Goal: Transaction & Acquisition: Purchase product/service

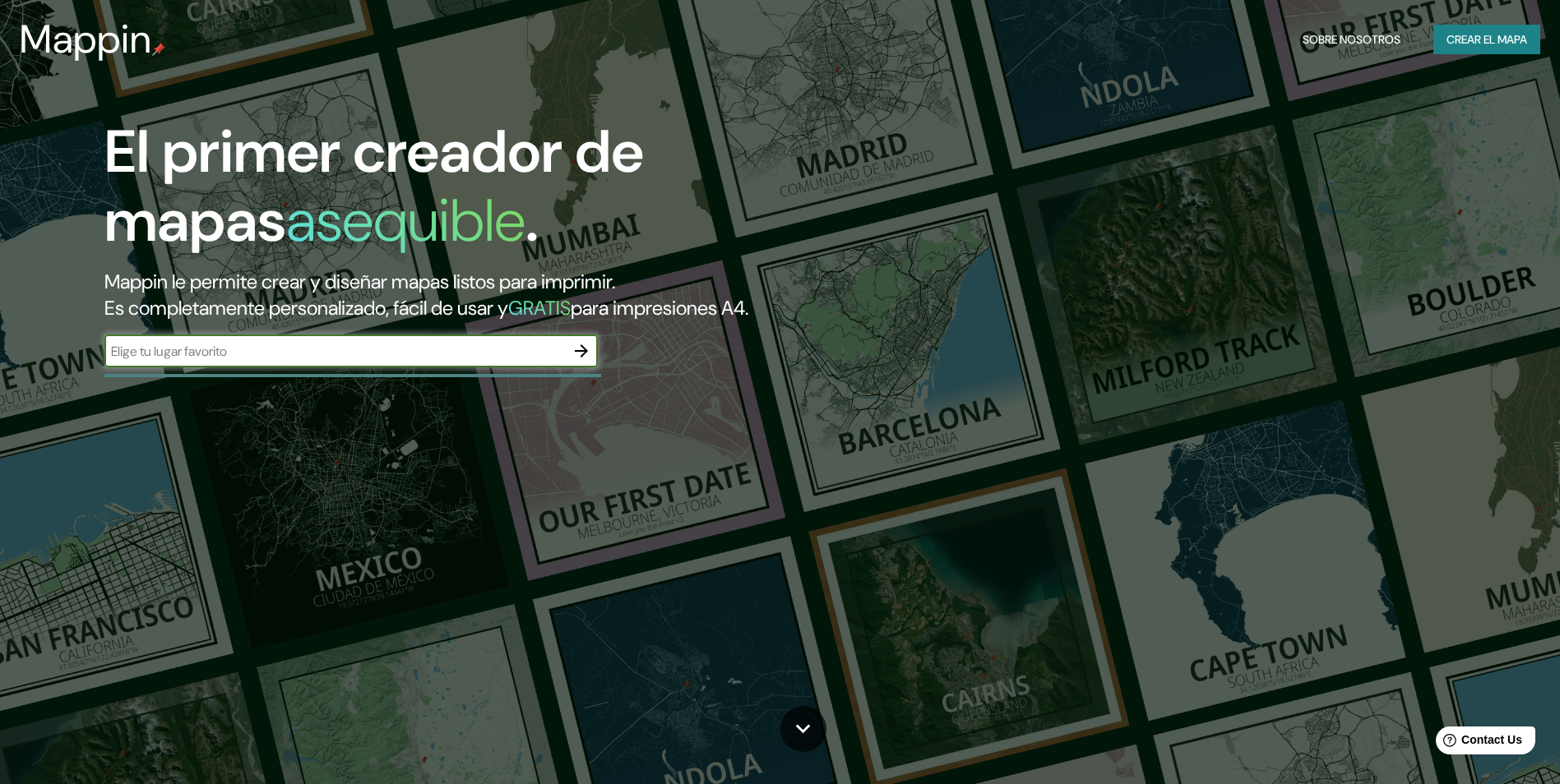
click at [201, 356] on input "text" at bounding box center [335, 351] width 460 height 19
type input "VALPARAISO"
click at [586, 351] on icon "button" at bounding box center [581, 350] width 13 height 13
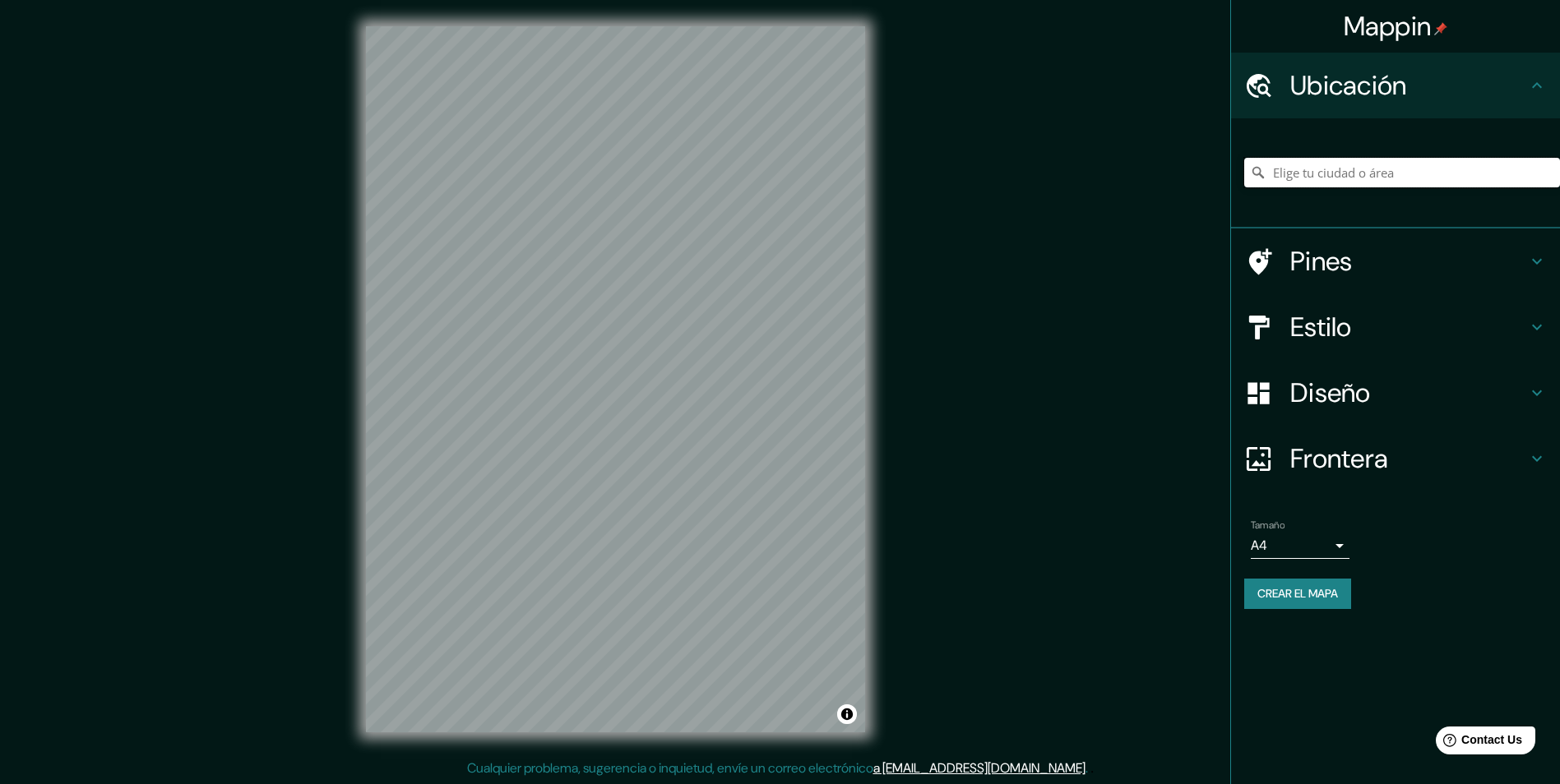
click at [1283, 166] on input "Elige tu ciudad o área" at bounding box center [1402, 172] width 315 height 30
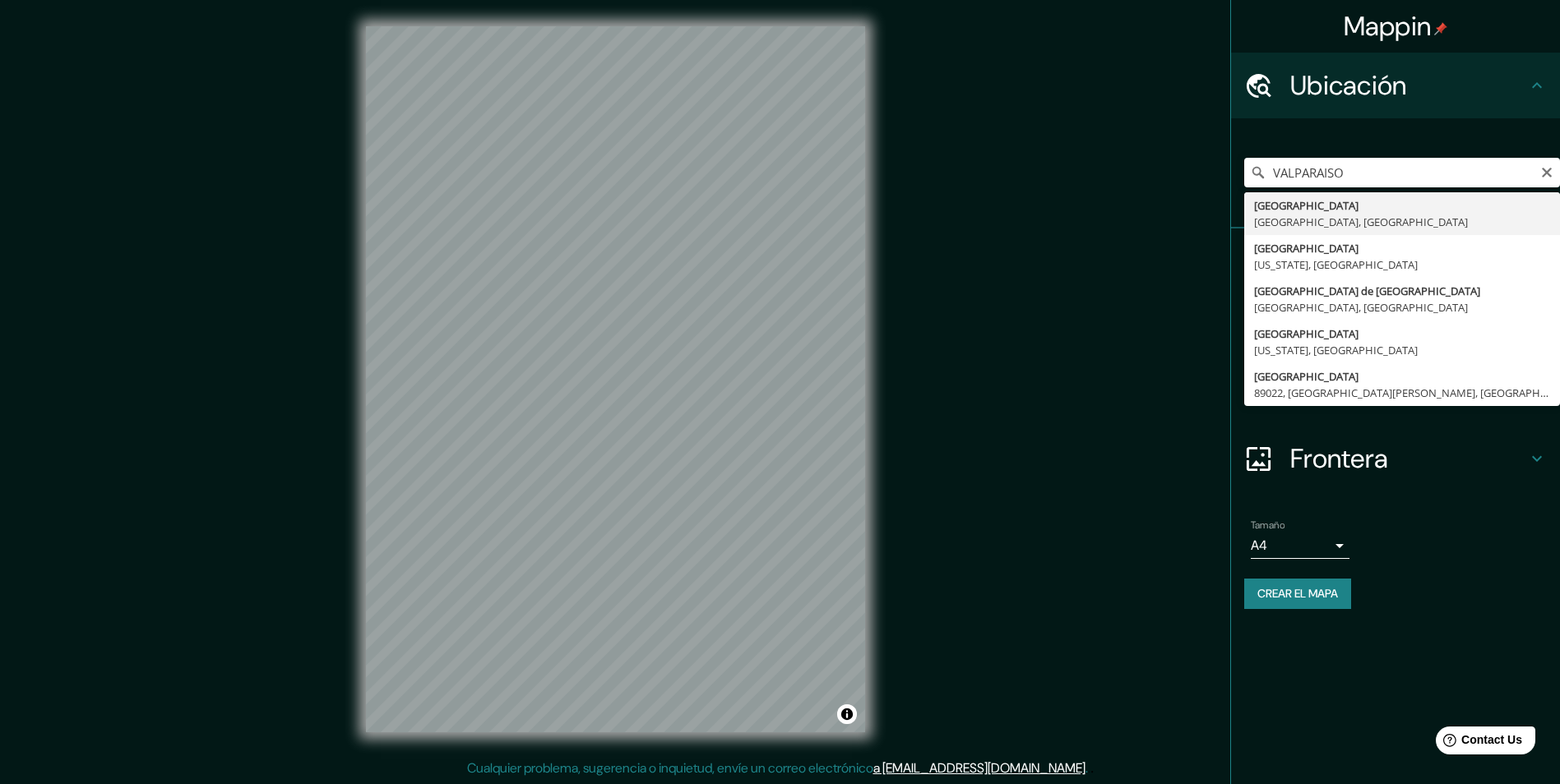
type input "[GEOGRAPHIC_DATA], [GEOGRAPHIC_DATA], [GEOGRAPHIC_DATA]"
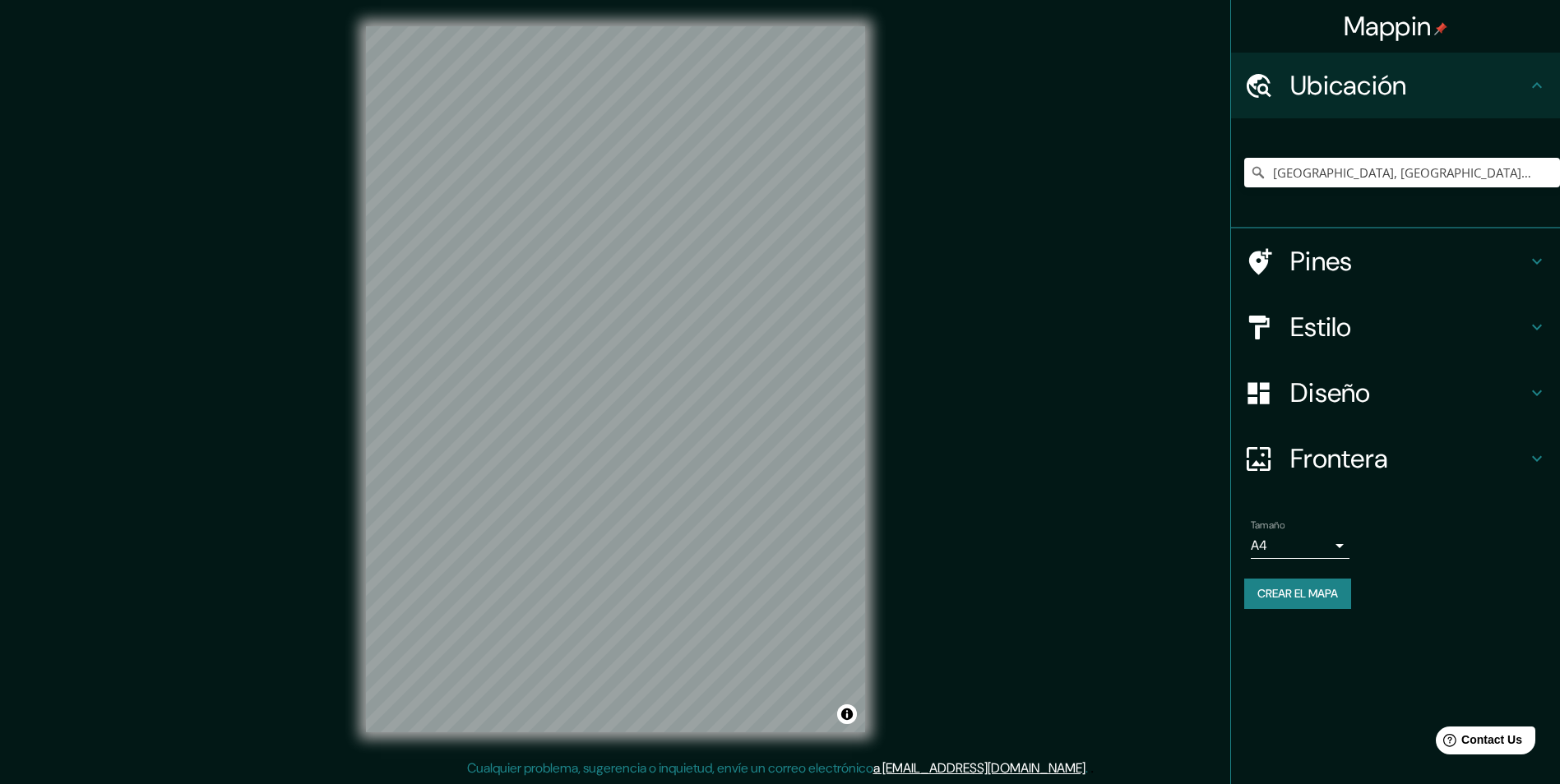
click at [1342, 548] on body "Mappin Ubicación [GEOGRAPHIC_DATA], [GEOGRAPHIC_DATA], [GEOGRAPHIC_DATA] [GEOGR…" at bounding box center [780, 392] width 1560 height 784
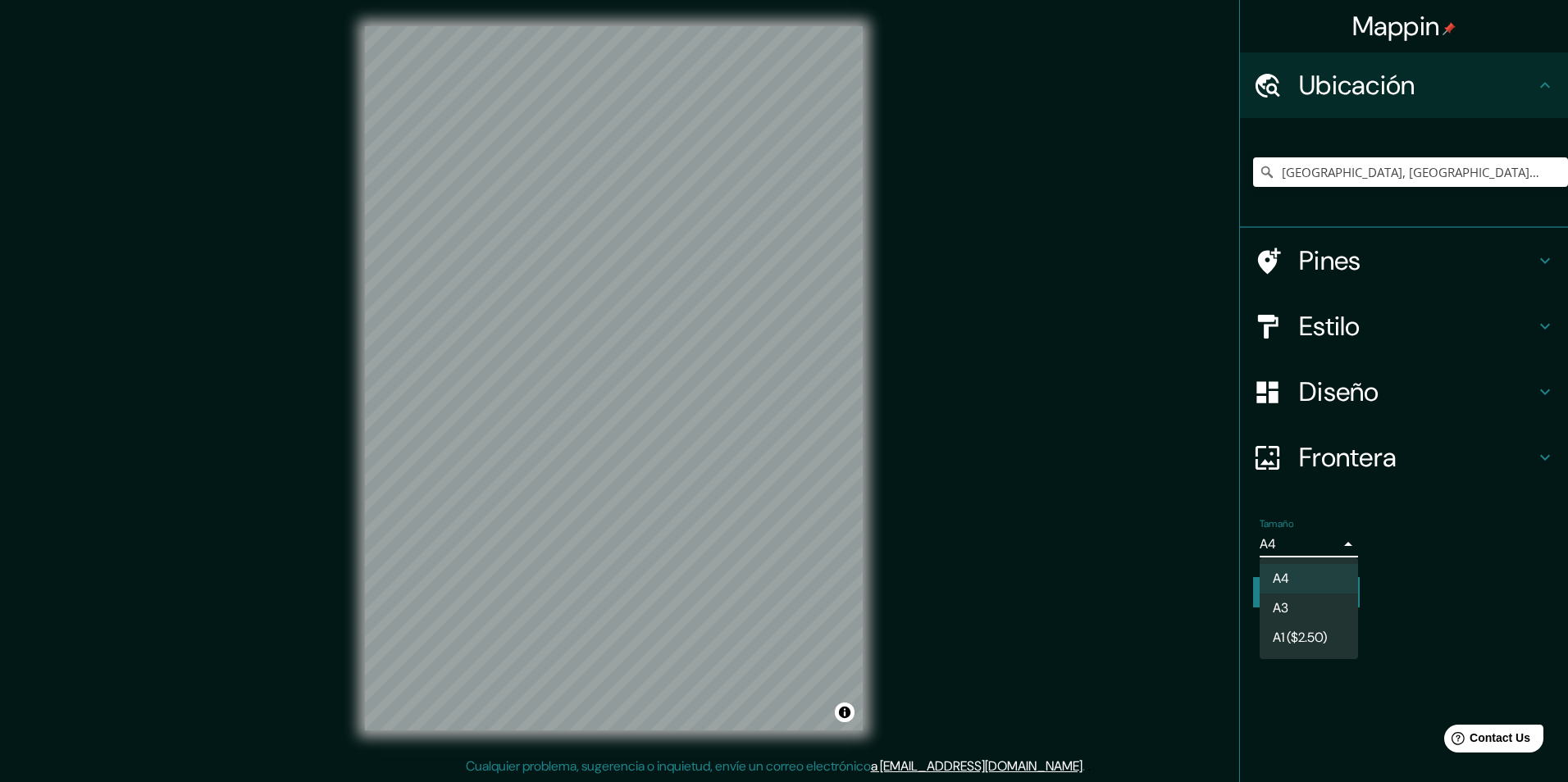
click at [1319, 609] on li "A3" at bounding box center [1309, 609] width 99 height 30
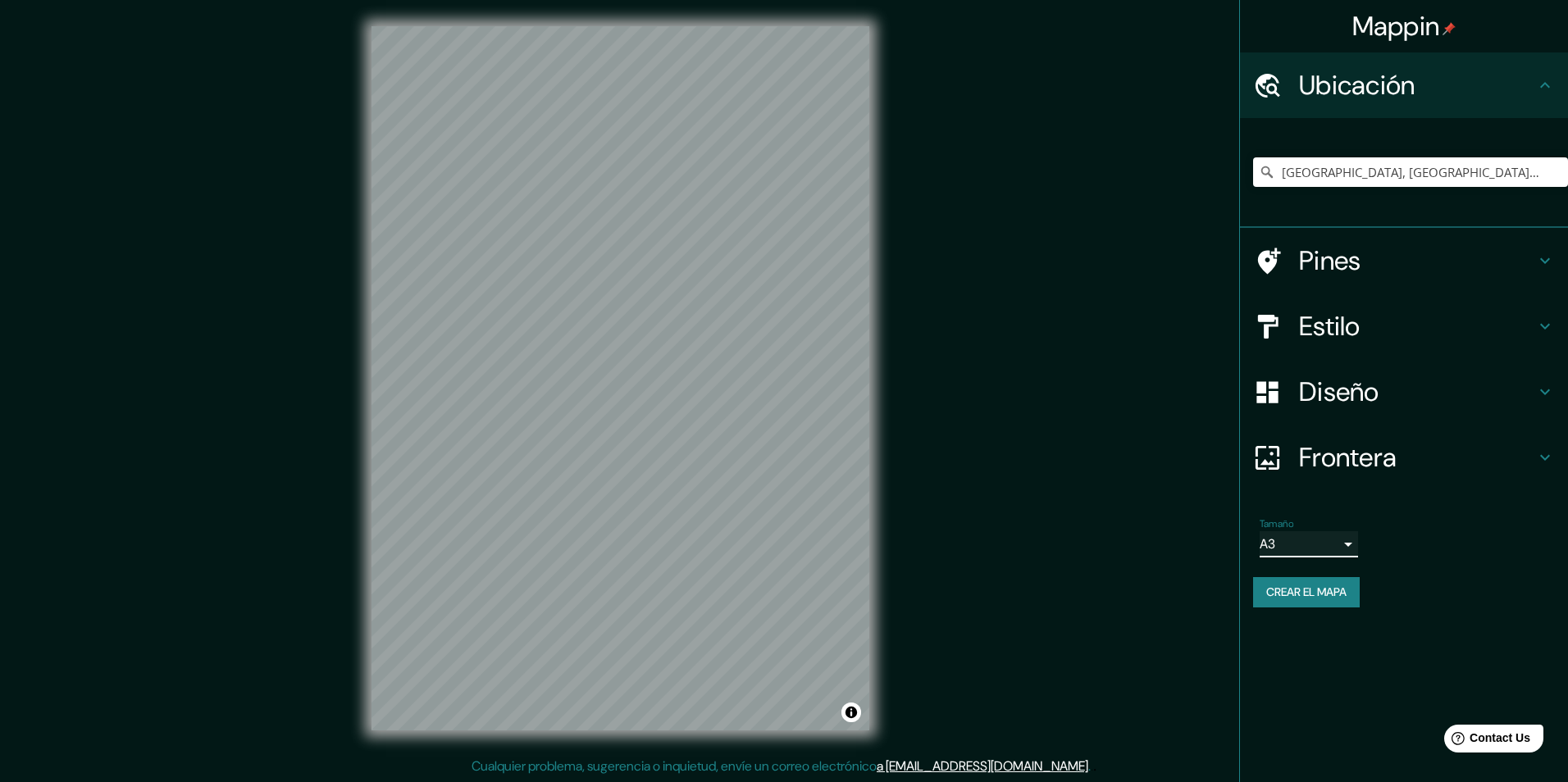
type input "a4"
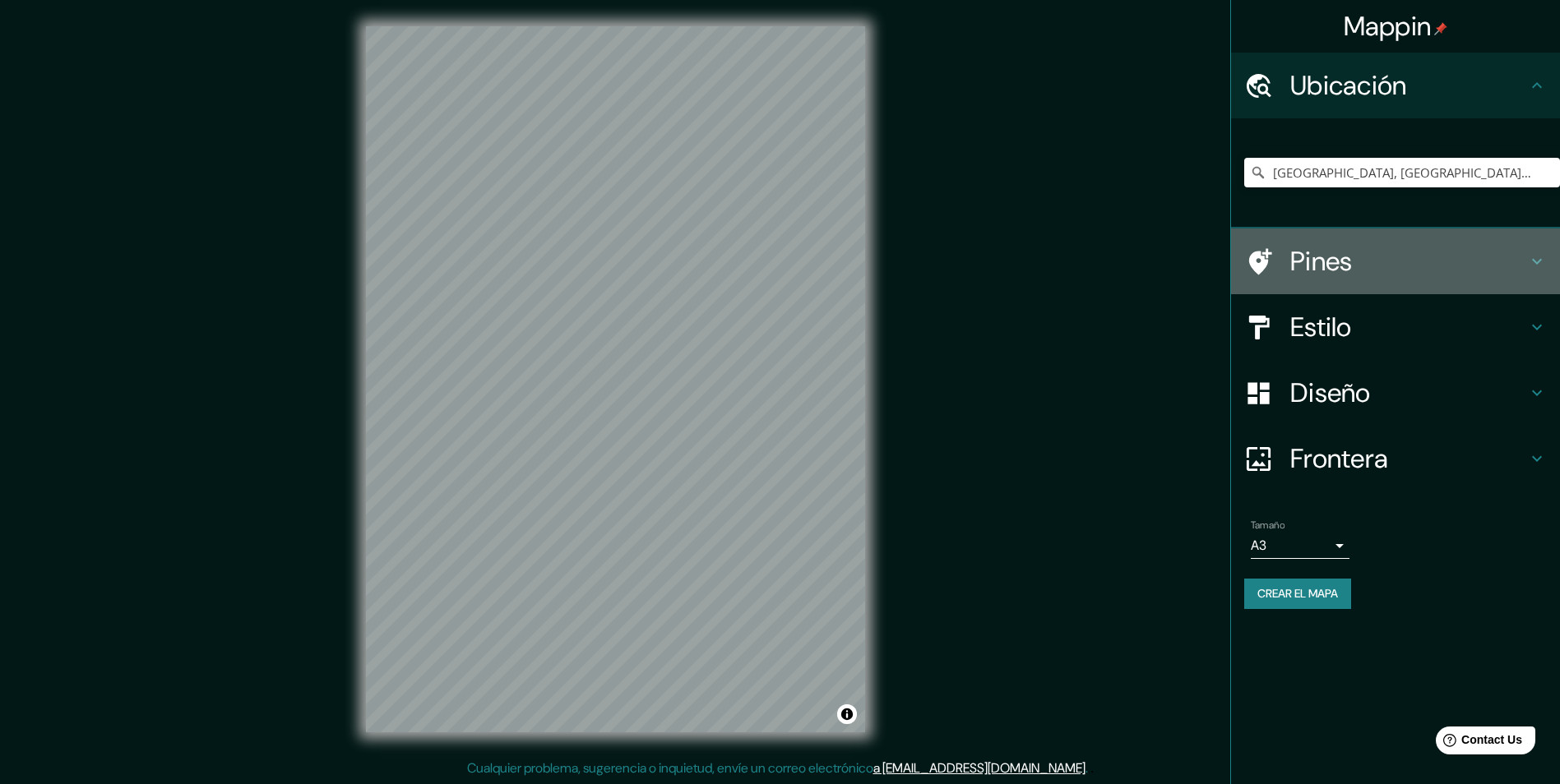
click at [1534, 261] on icon at bounding box center [1537, 262] width 10 height 6
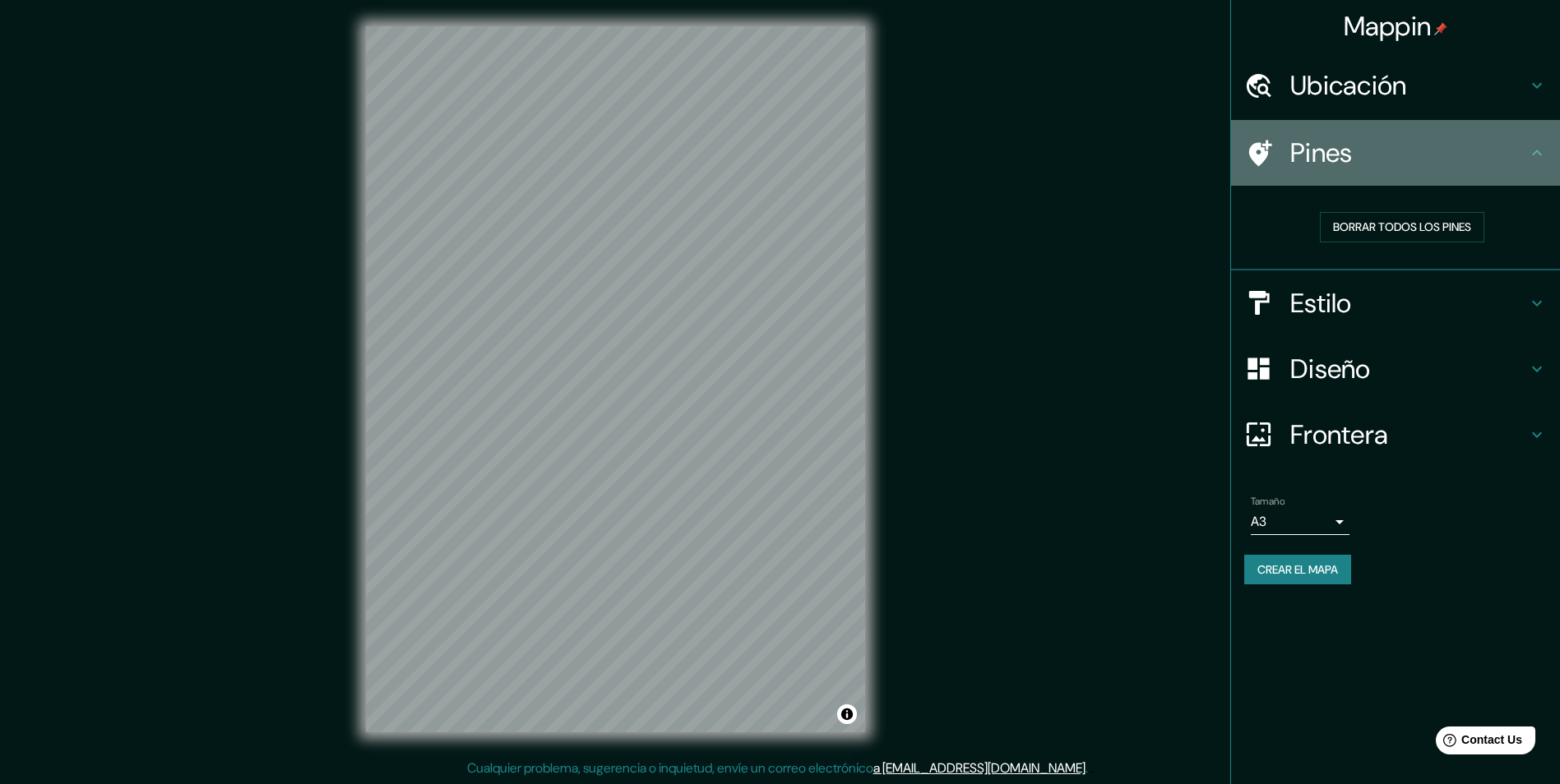
click at [1534, 156] on icon at bounding box center [1537, 153] width 20 height 20
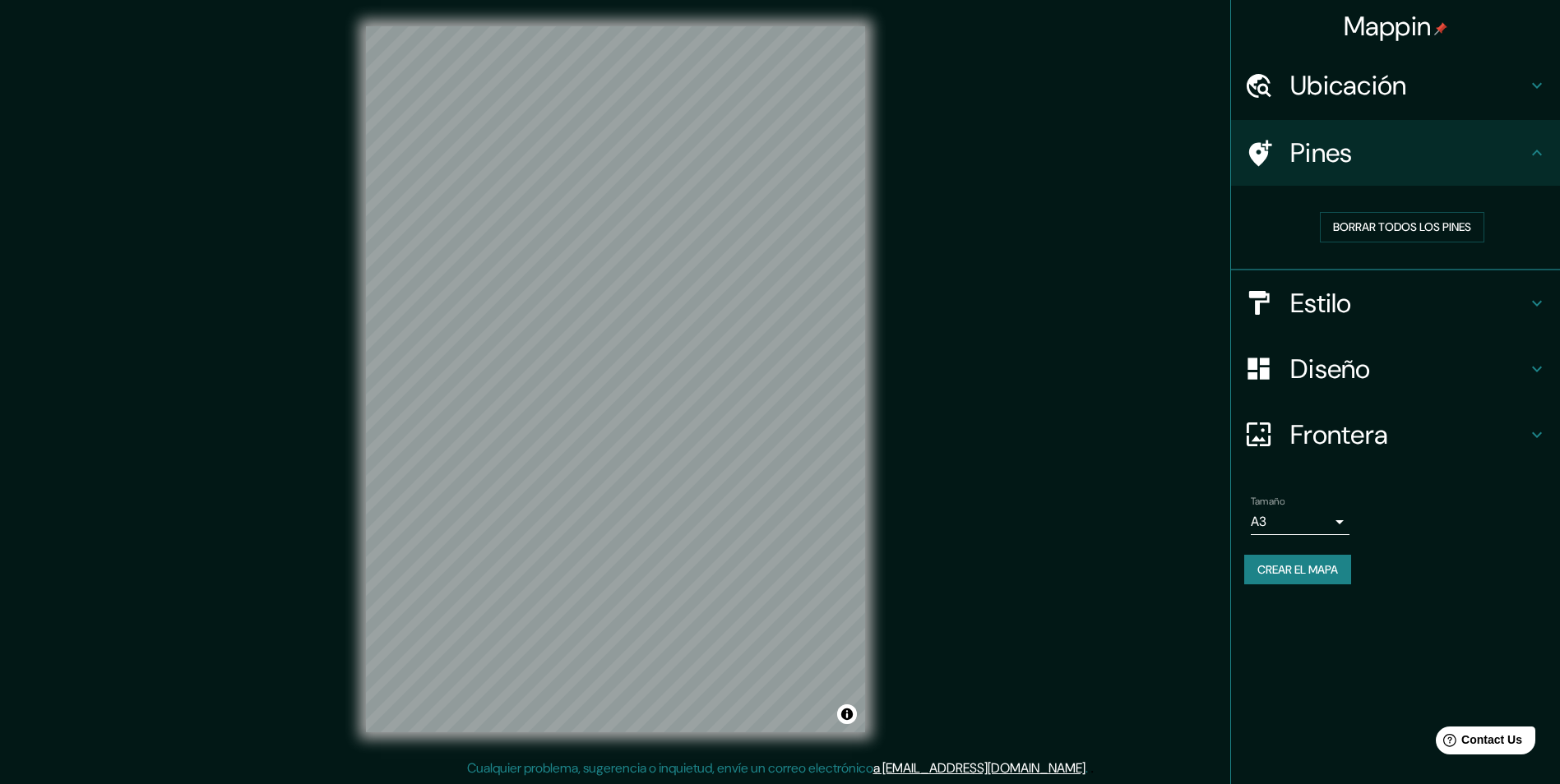
click at [1541, 297] on icon at bounding box center [1537, 303] width 20 height 20
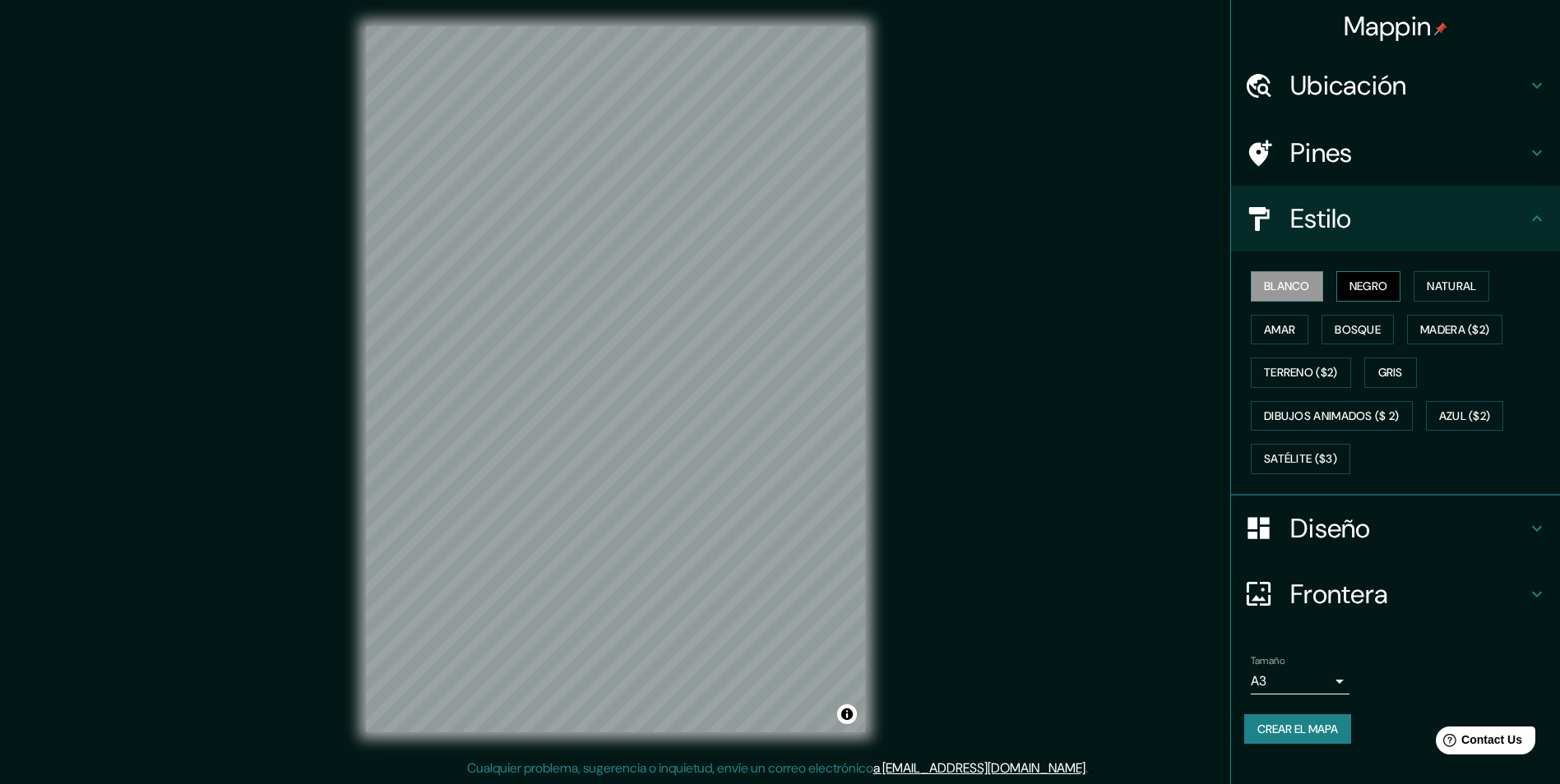
click at [1381, 286] on font "Negro" at bounding box center [1368, 286] width 38 height 20
click at [1539, 591] on icon at bounding box center [1537, 594] width 20 height 20
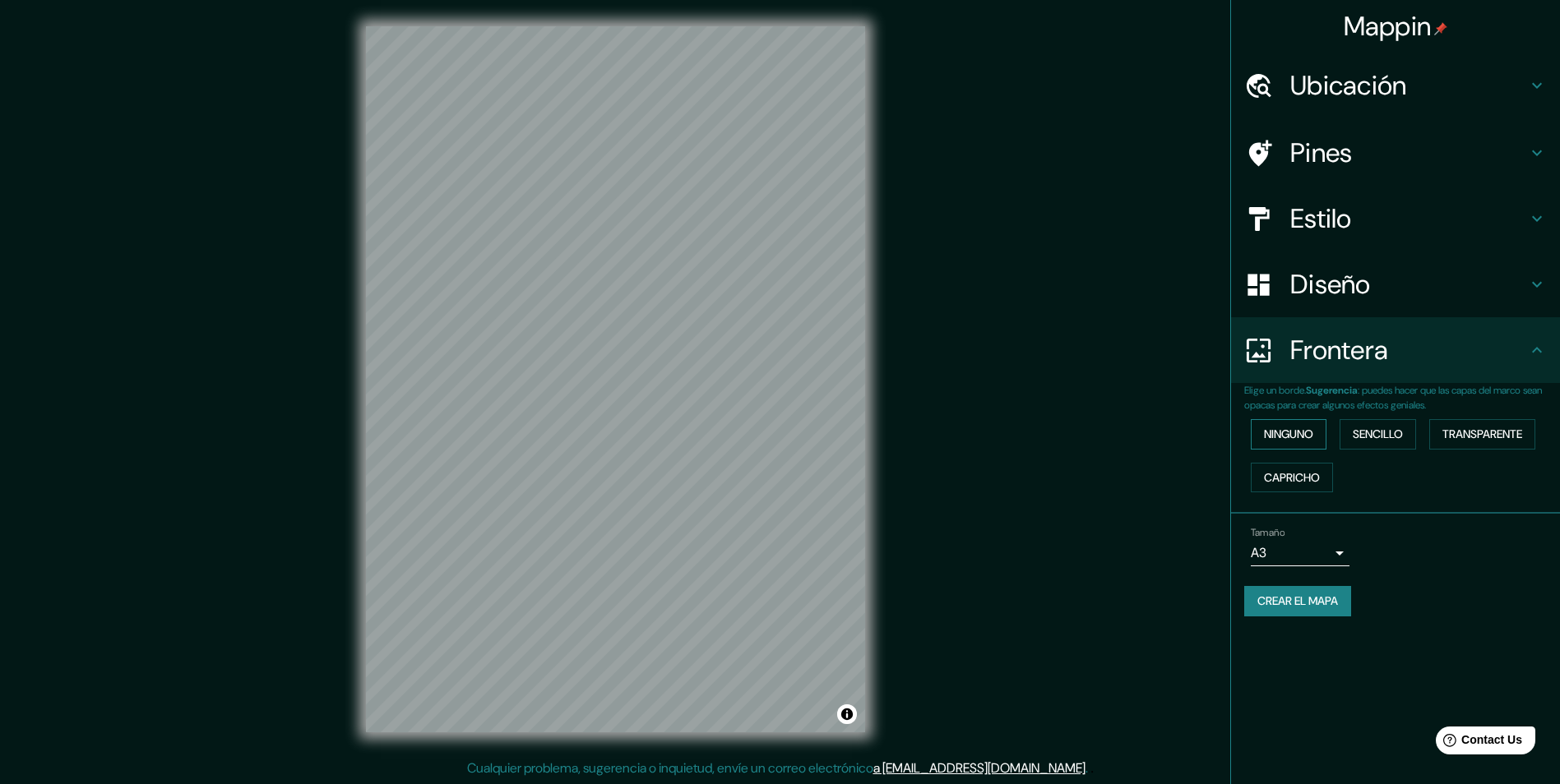
click at [1285, 437] on font "Ninguno" at bounding box center [1289, 435] width 49 height 20
click at [1381, 441] on font "Sencillo" at bounding box center [1378, 435] width 50 height 20
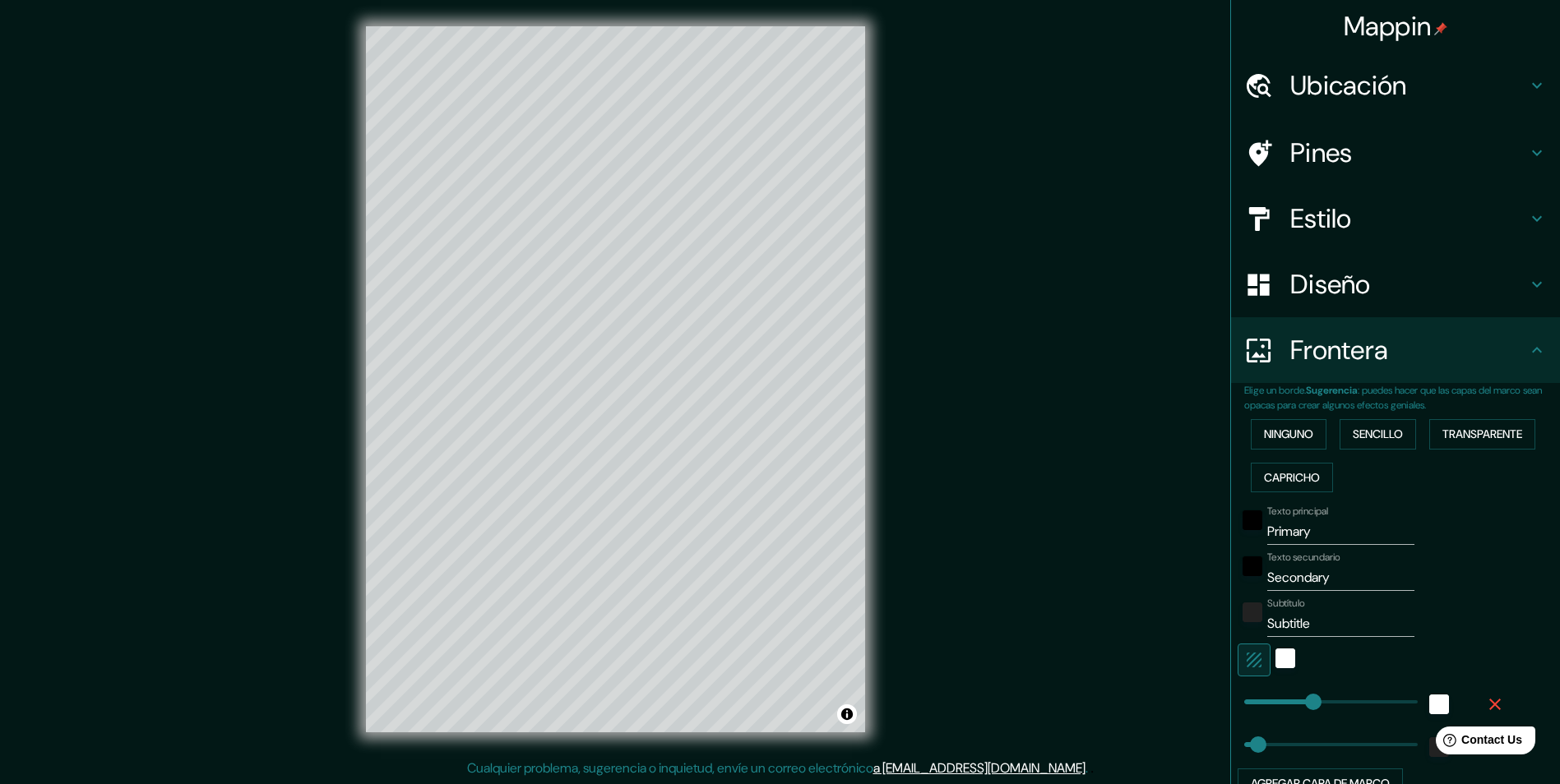
click at [1318, 437] on div "Ninguno Sencillo Transparente Capricho" at bounding box center [1402, 455] width 315 height 86
click at [1313, 437] on button "Ninguno" at bounding box center [1288, 435] width 76 height 31
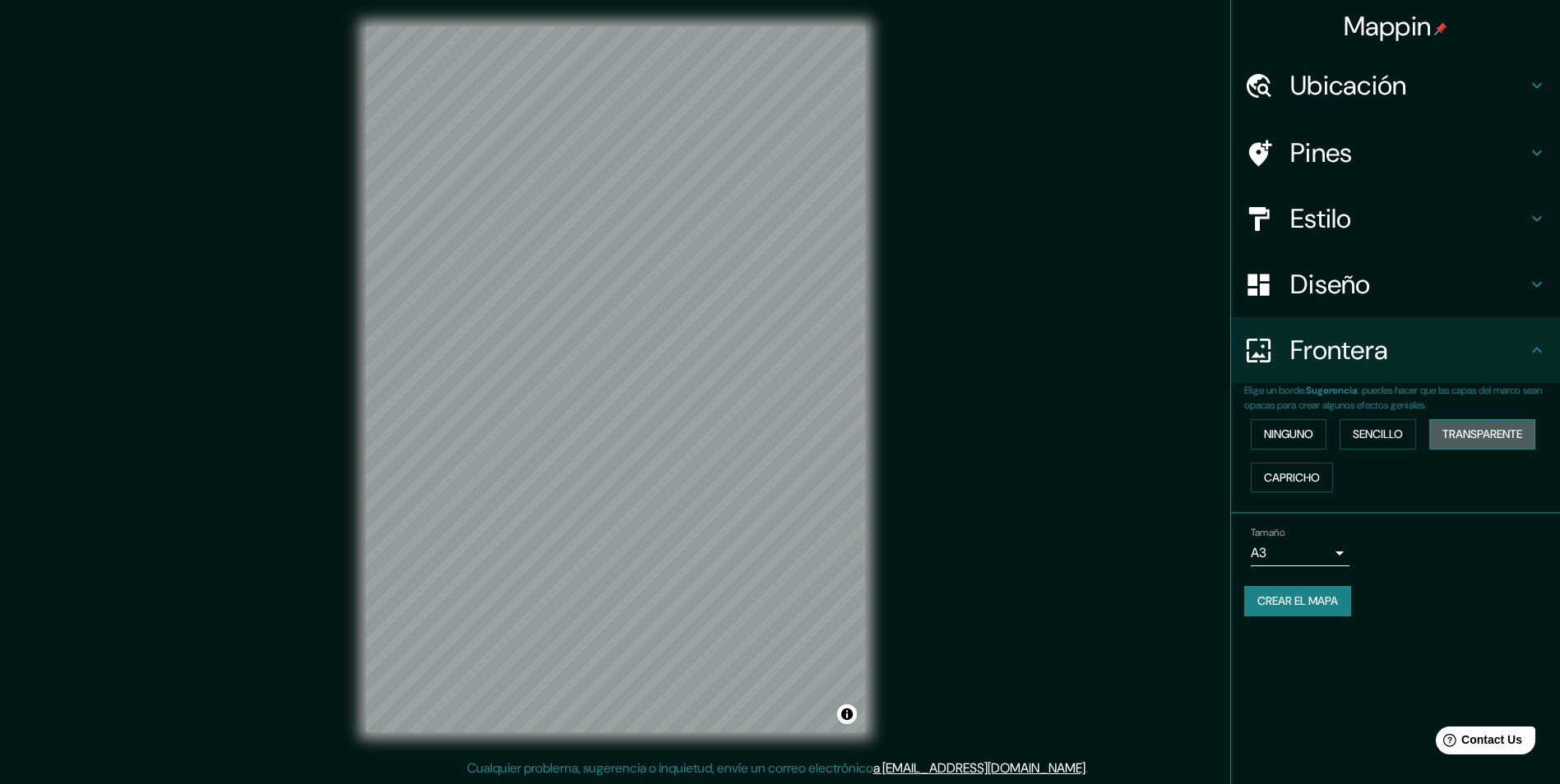
click at [1458, 441] on font "Transparente" at bounding box center [1482, 435] width 80 height 20
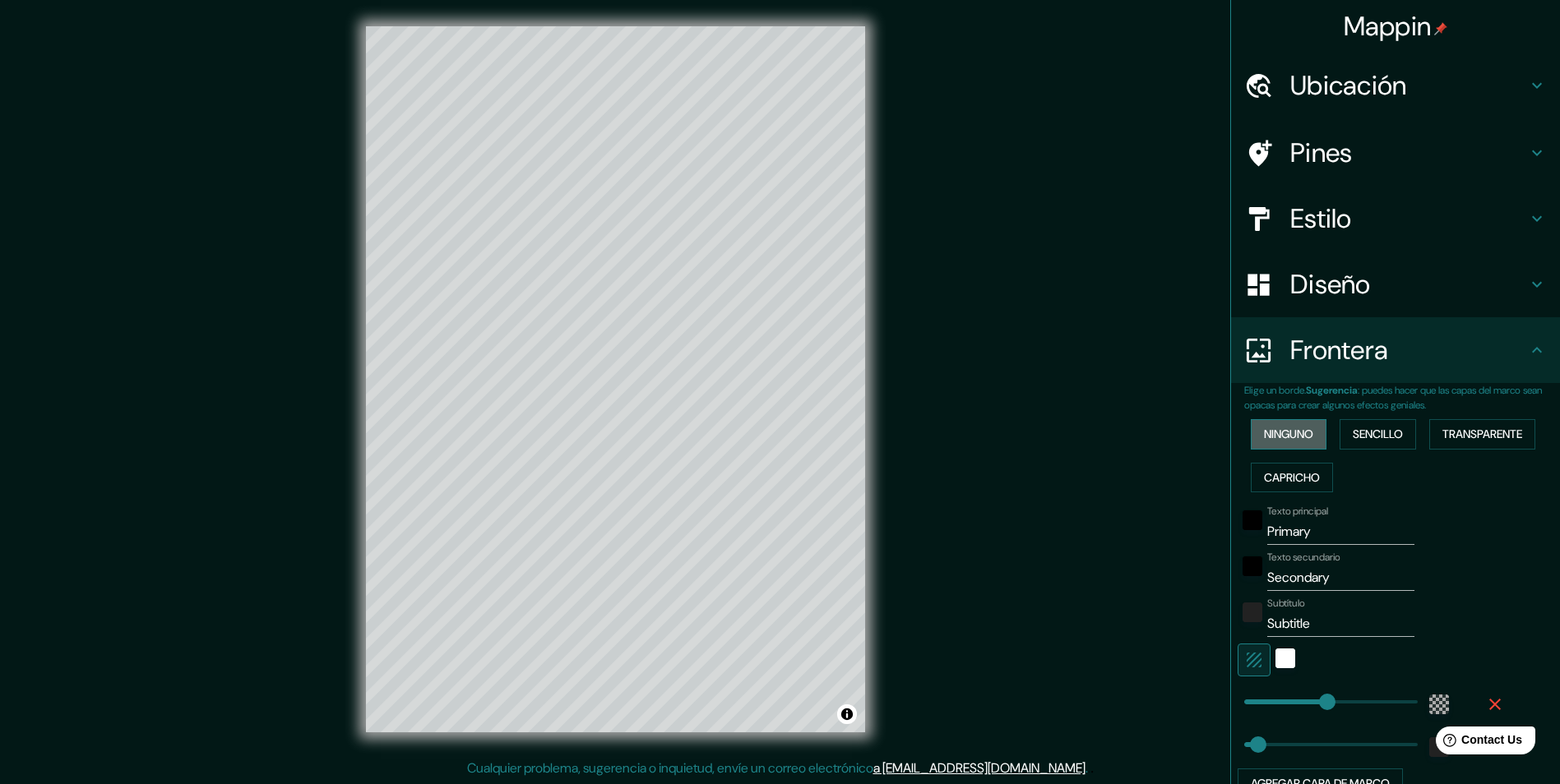
click at [1287, 434] on font "Ninguno" at bounding box center [1289, 435] width 49 height 20
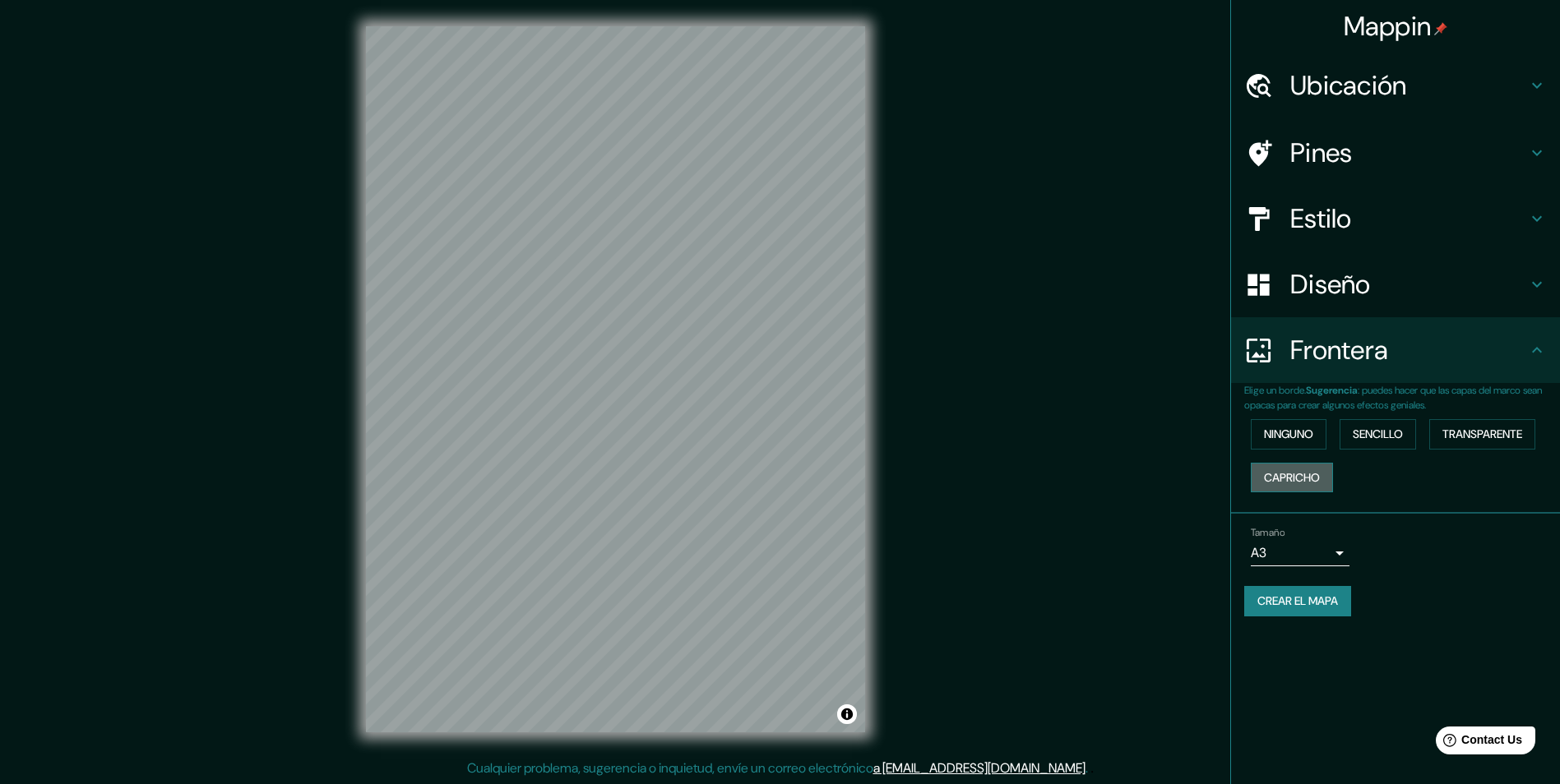
click at [1292, 475] on font "Capricho" at bounding box center [1292, 478] width 56 height 20
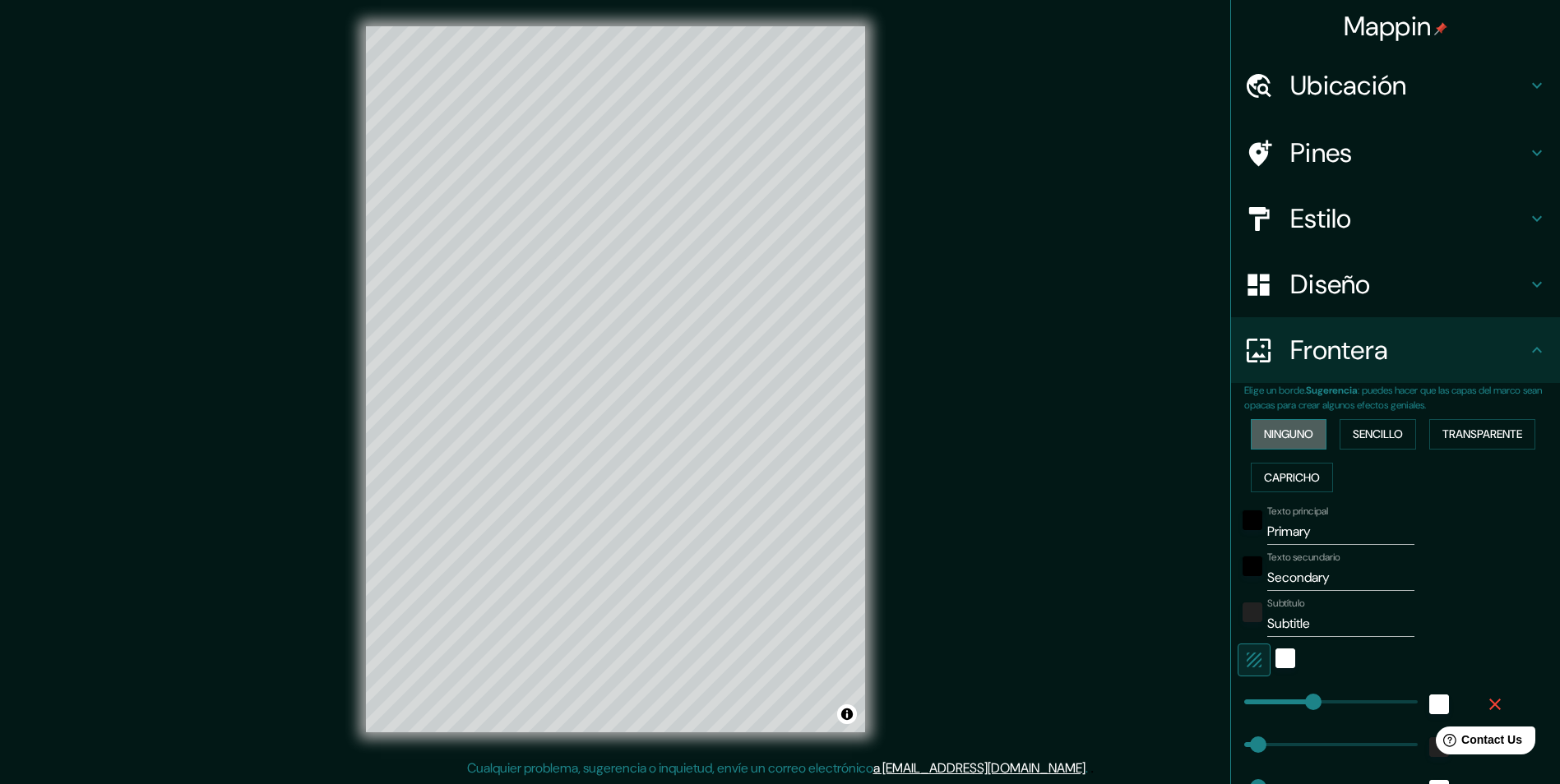
click at [1295, 438] on font "Ninguno" at bounding box center [1289, 435] width 49 height 20
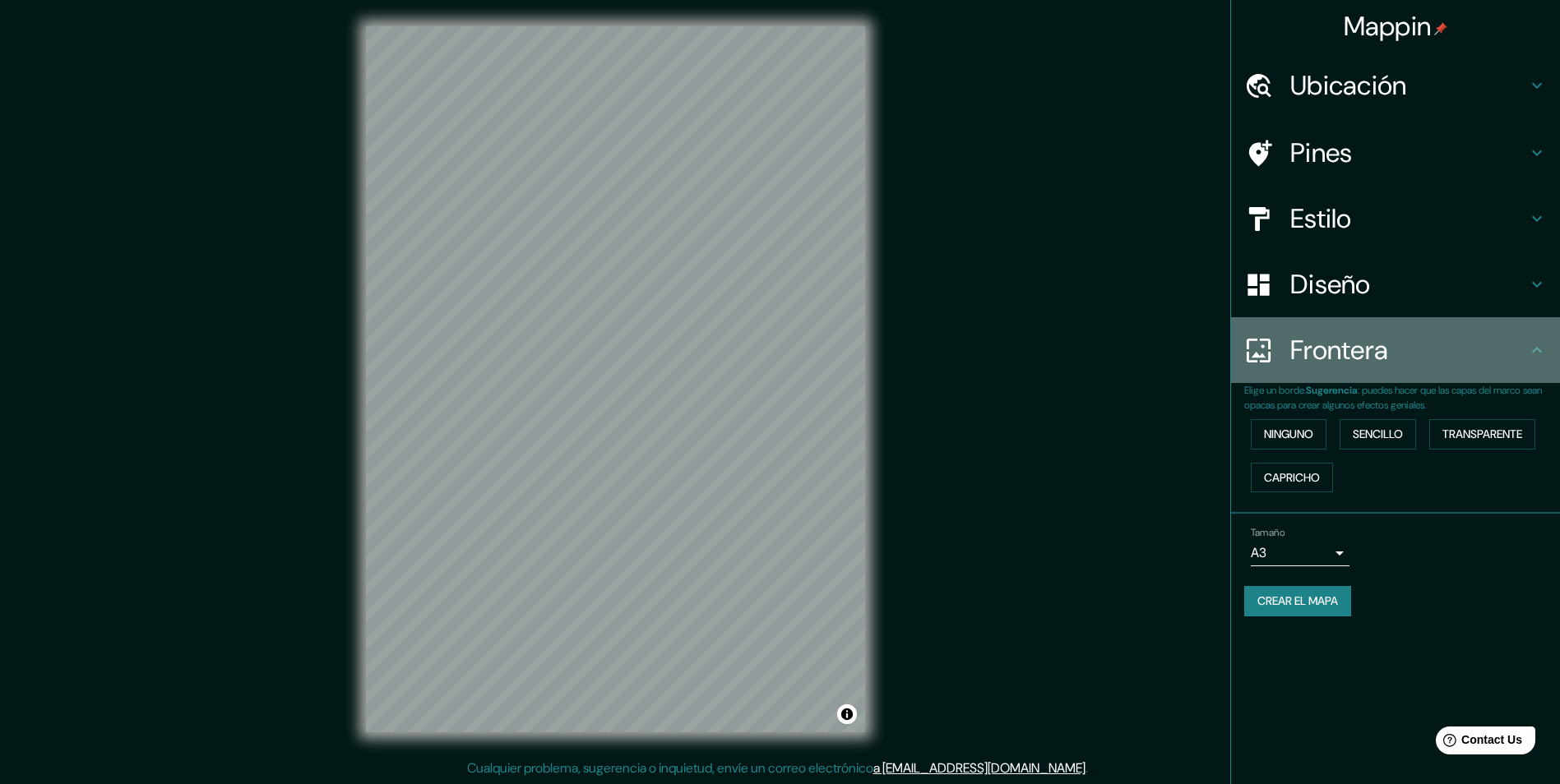
click at [1538, 351] on icon at bounding box center [1537, 349] width 20 height 20
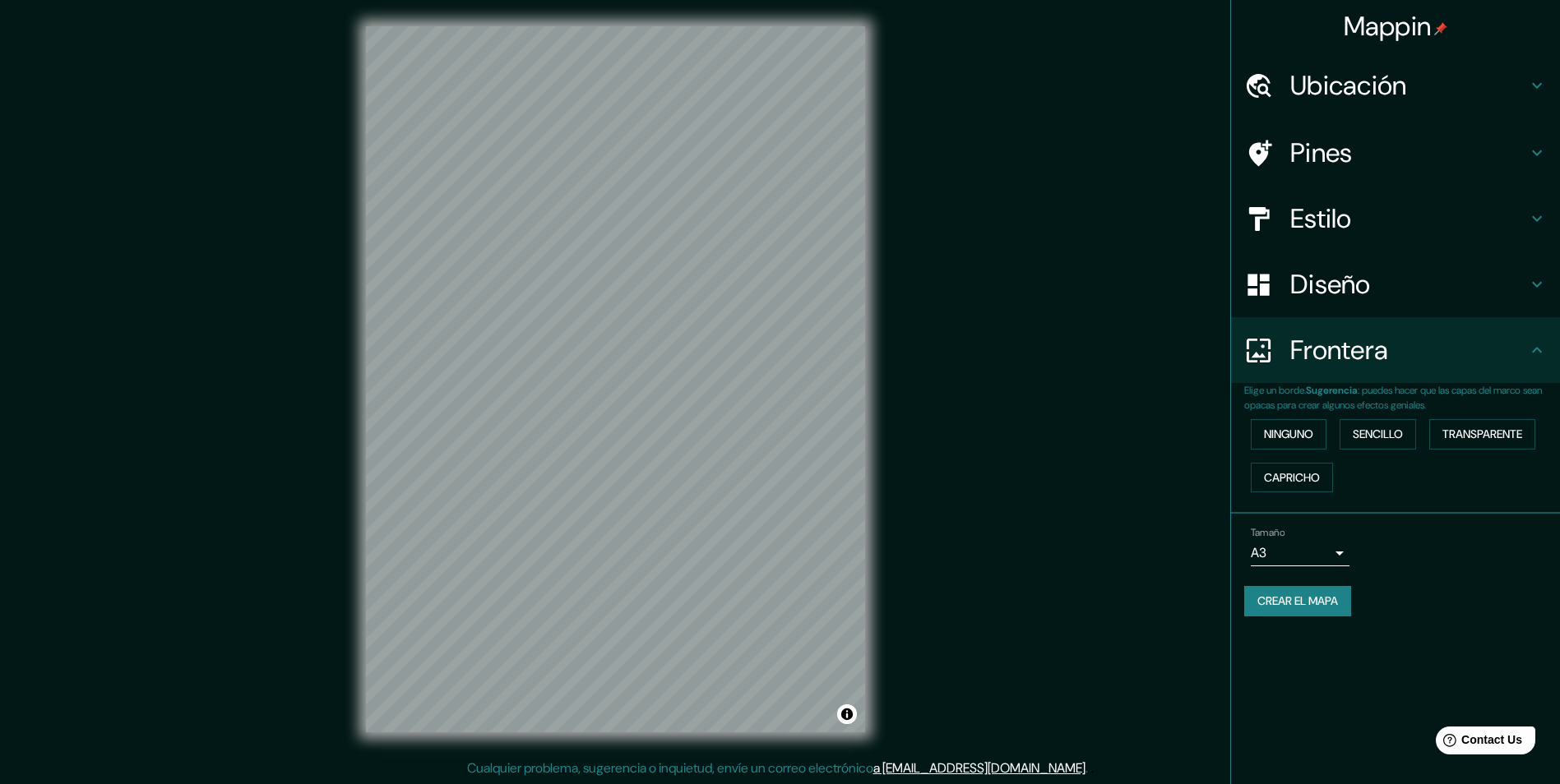
click at [1538, 348] on icon at bounding box center [1537, 349] width 10 height 6
click at [1538, 285] on icon at bounding box center [1537, 284] width 20 height 20
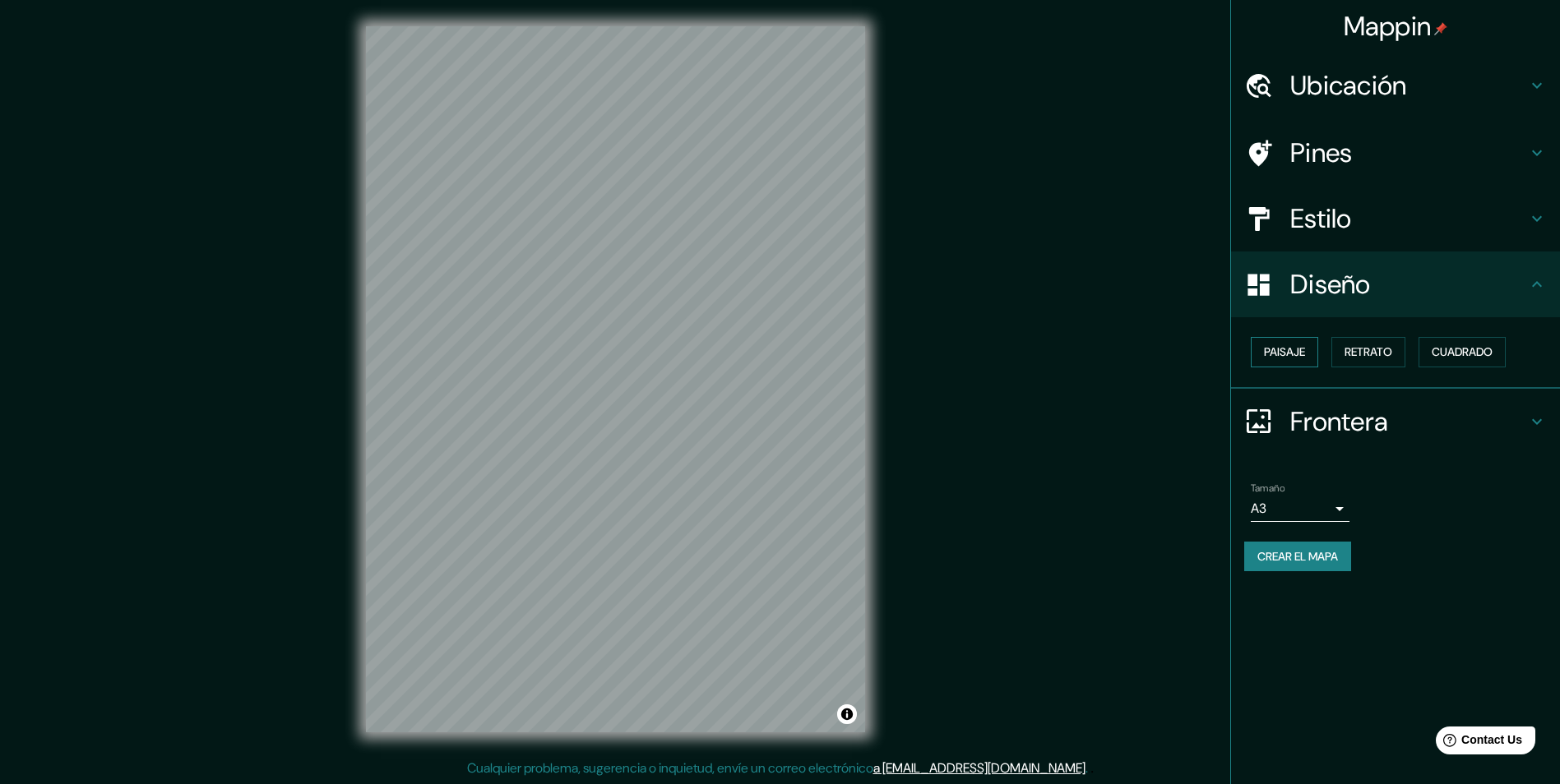
click at [1293, 348] on font "Paisaje" at bounding box center [1285, 352] width 41 height 20
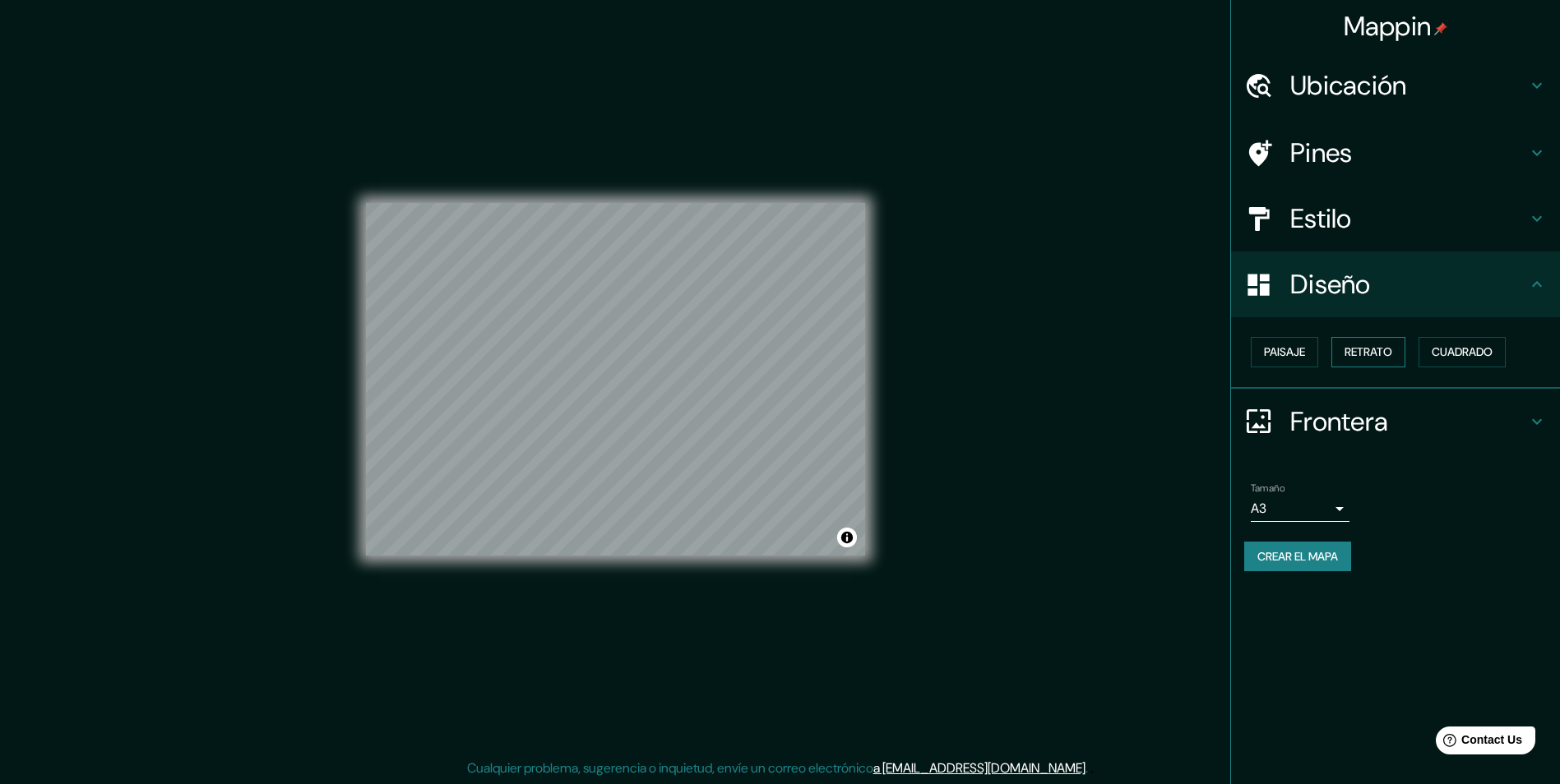
click at [1362, 348] on font "Retrato" at bounding box center [1368, 352] width 48 height 20
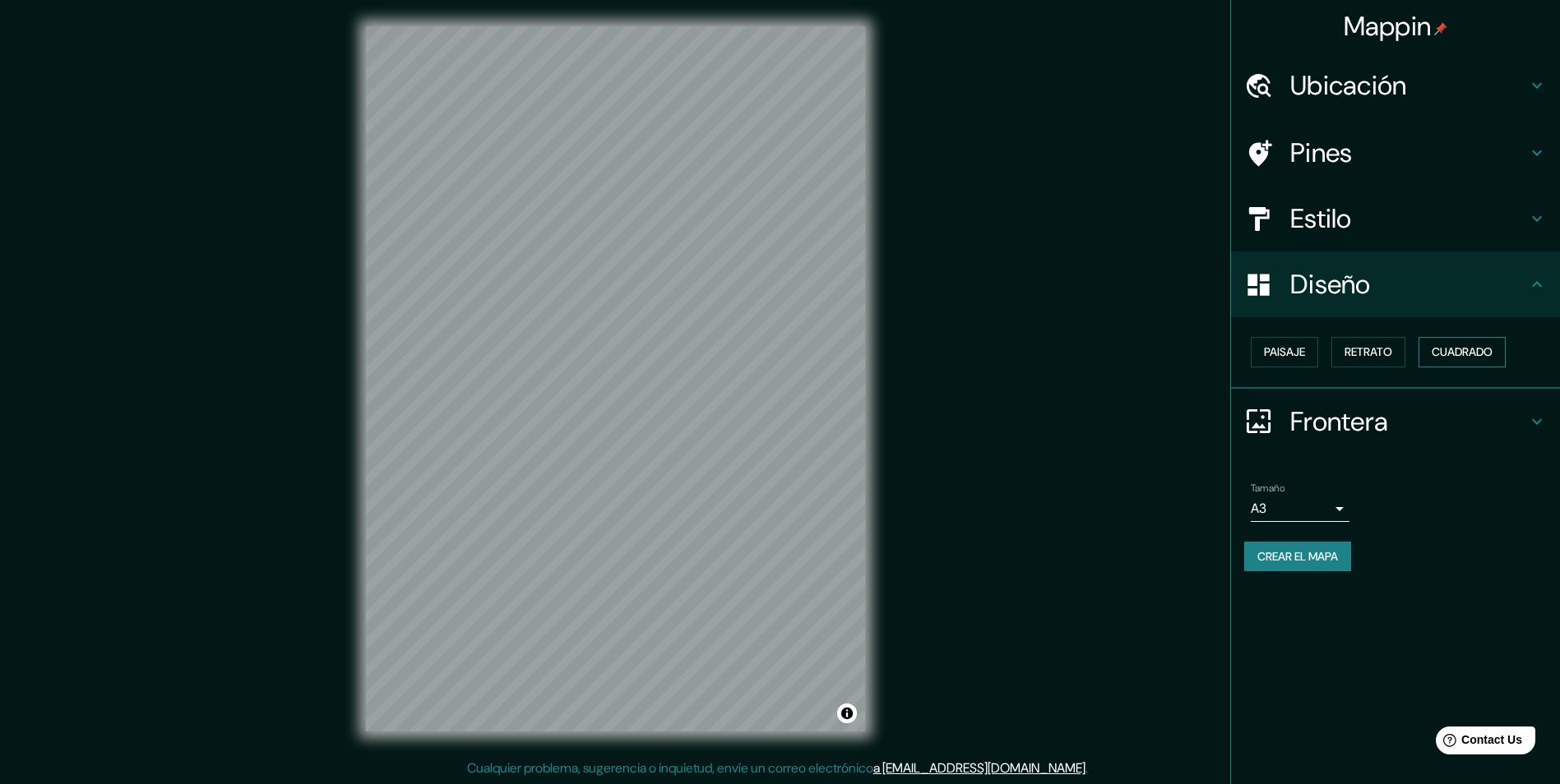
click at [1441, 350] on font "Cuadrado" at bounding box center [1462, 352] width 61 height 20
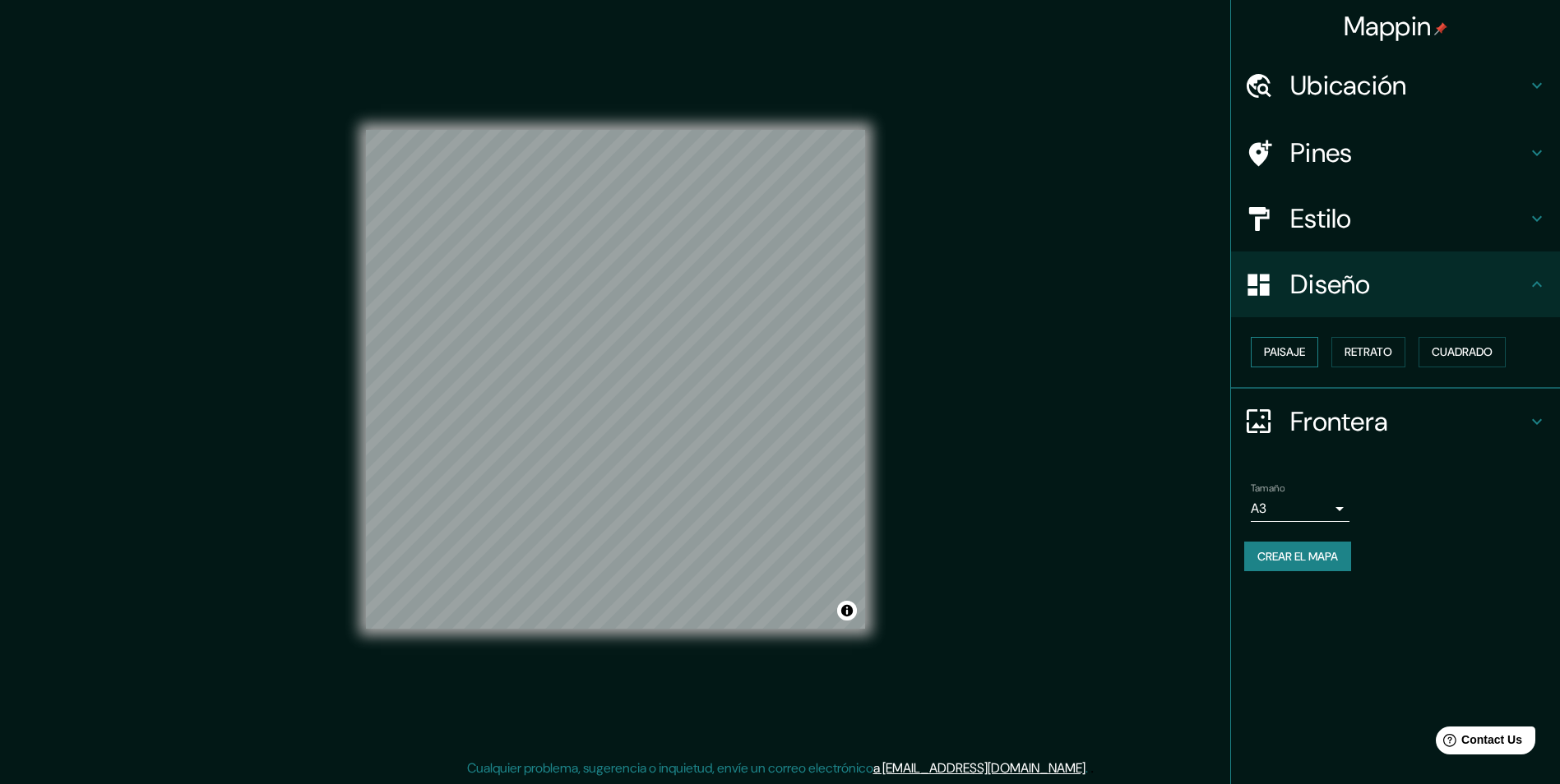
click at [1284, 360] on font "Paisaje" at bounding box center [1285, 352] width 41 height 20
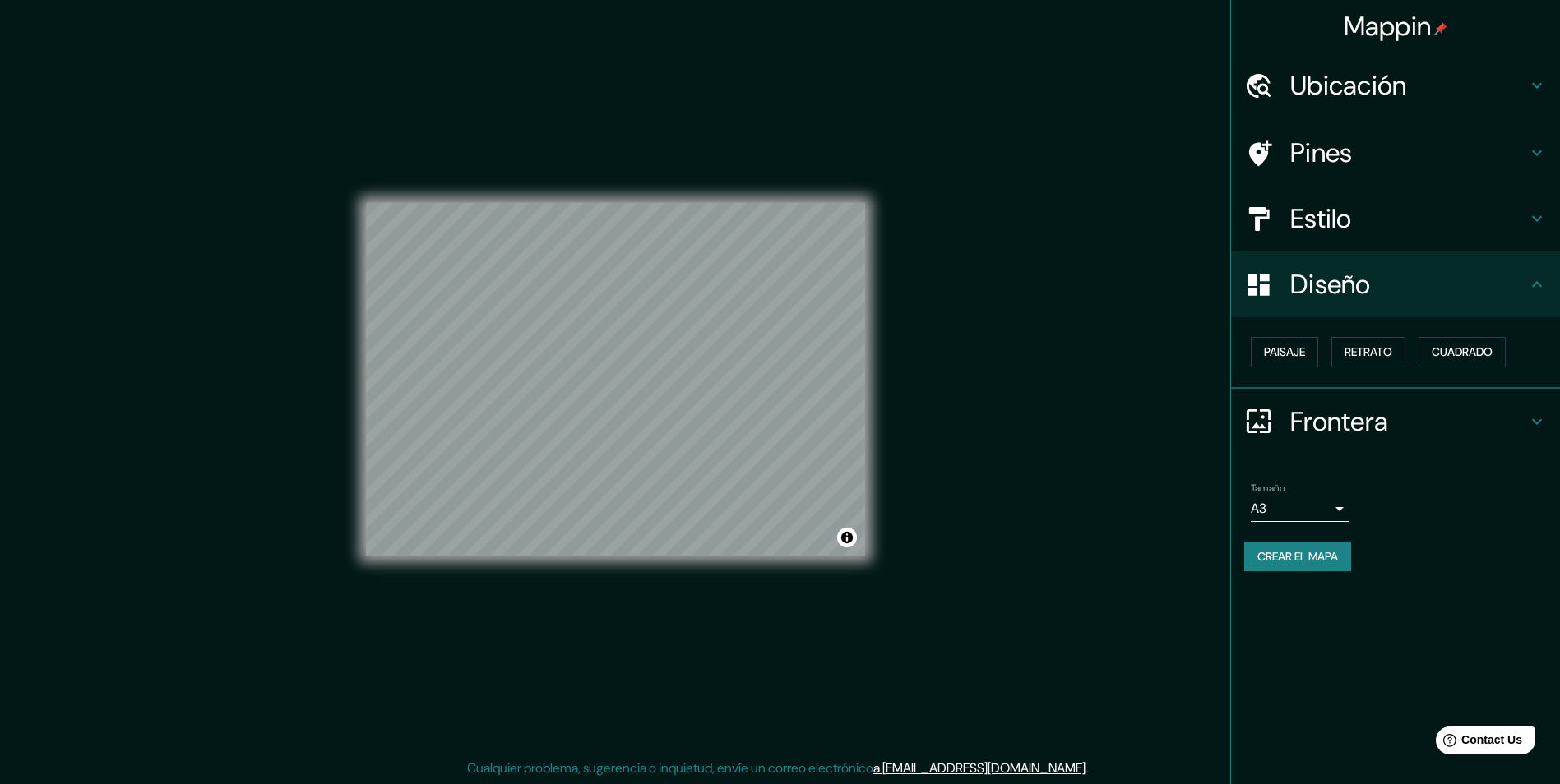
click at [1557, 219] on div "Estilo" at bounding box center [1395, 218] width 329 height 66
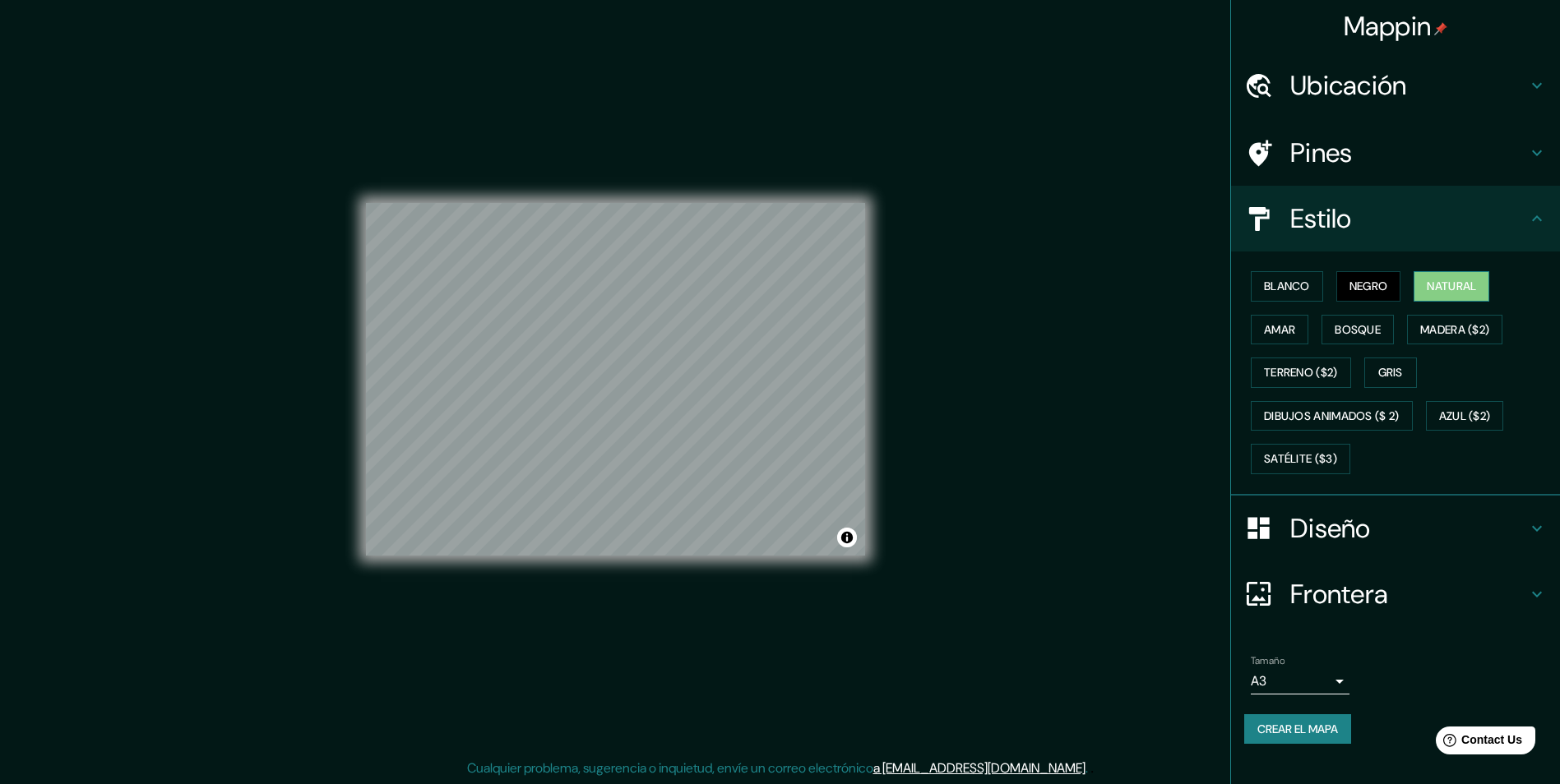
click at [1445, 288] on font "Natural" at bounding box center [1452, 286] width 49 height 20
click at [1536, 153] on icon at bounding box center [1537, 153] width 20 height 20
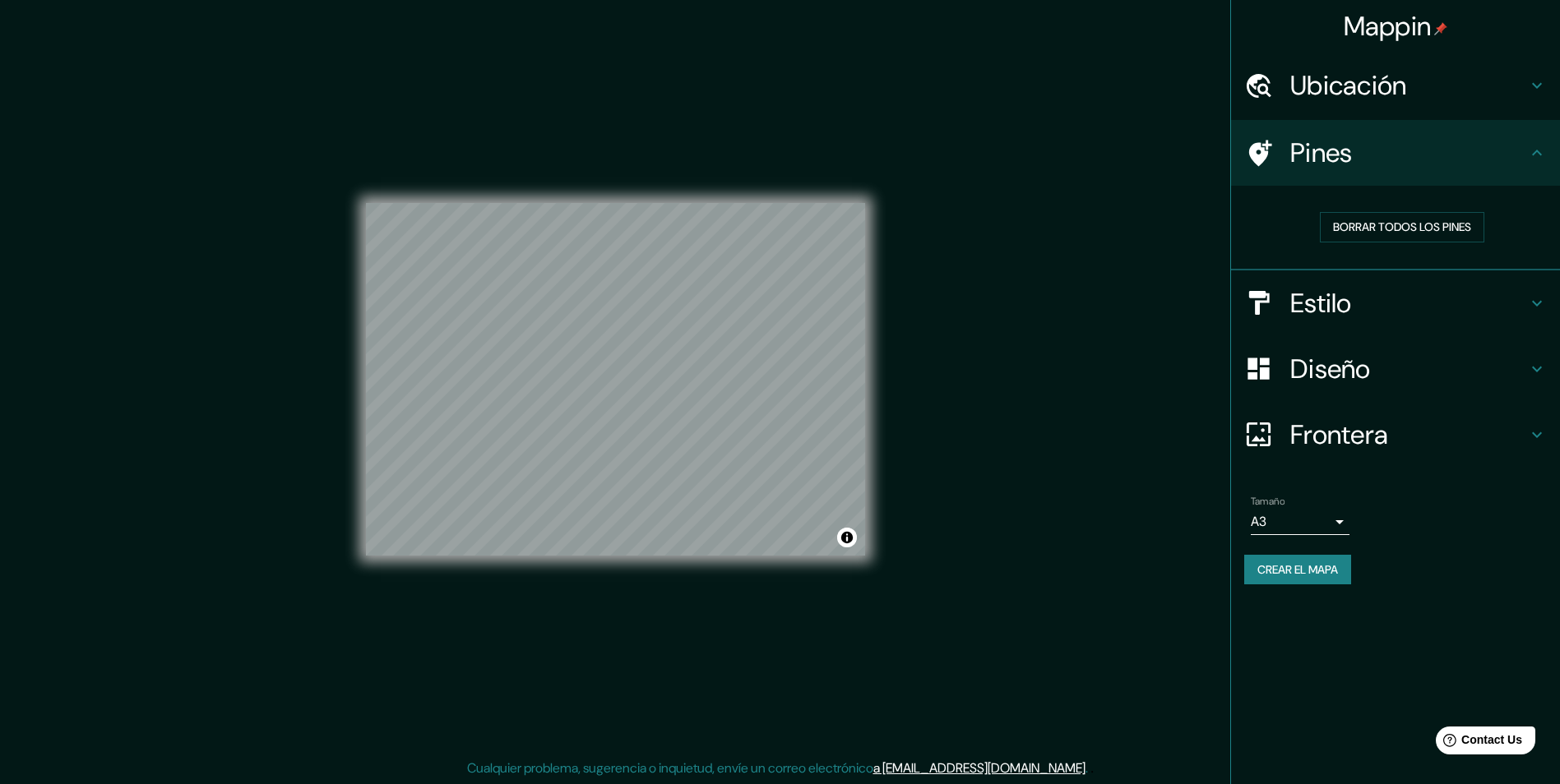
click at [1536, 153] on icon at bounding box center [1537, 153] width 20 height 20
click at [1539, 308] on icon at bounding box center [1537, 303] width 20 height 20
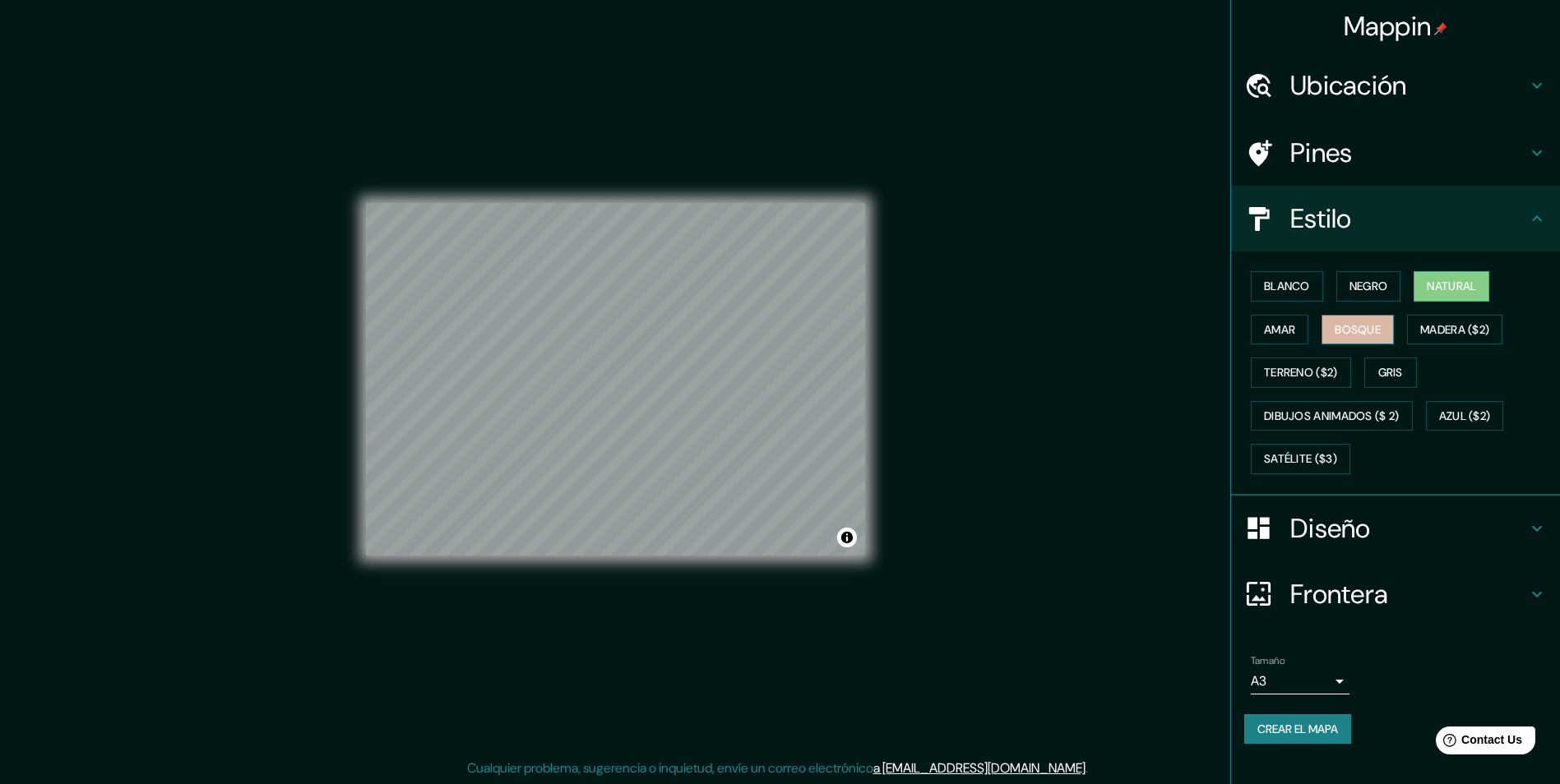
click at [1373, 325] on font "Bosque" at bounding box center [1358, 330] width 46 height 20
click at [1296, 330] on font "Amar" at bounding box center [1280, 330] width 32 height 20
click at [1338, 374] on font "Terreno ($2)" at bounding box center [1301, 372] width 74 height 20
click at [1384, 366] on font "Gris" at bounding box center [1390, 372] width 25 height 20
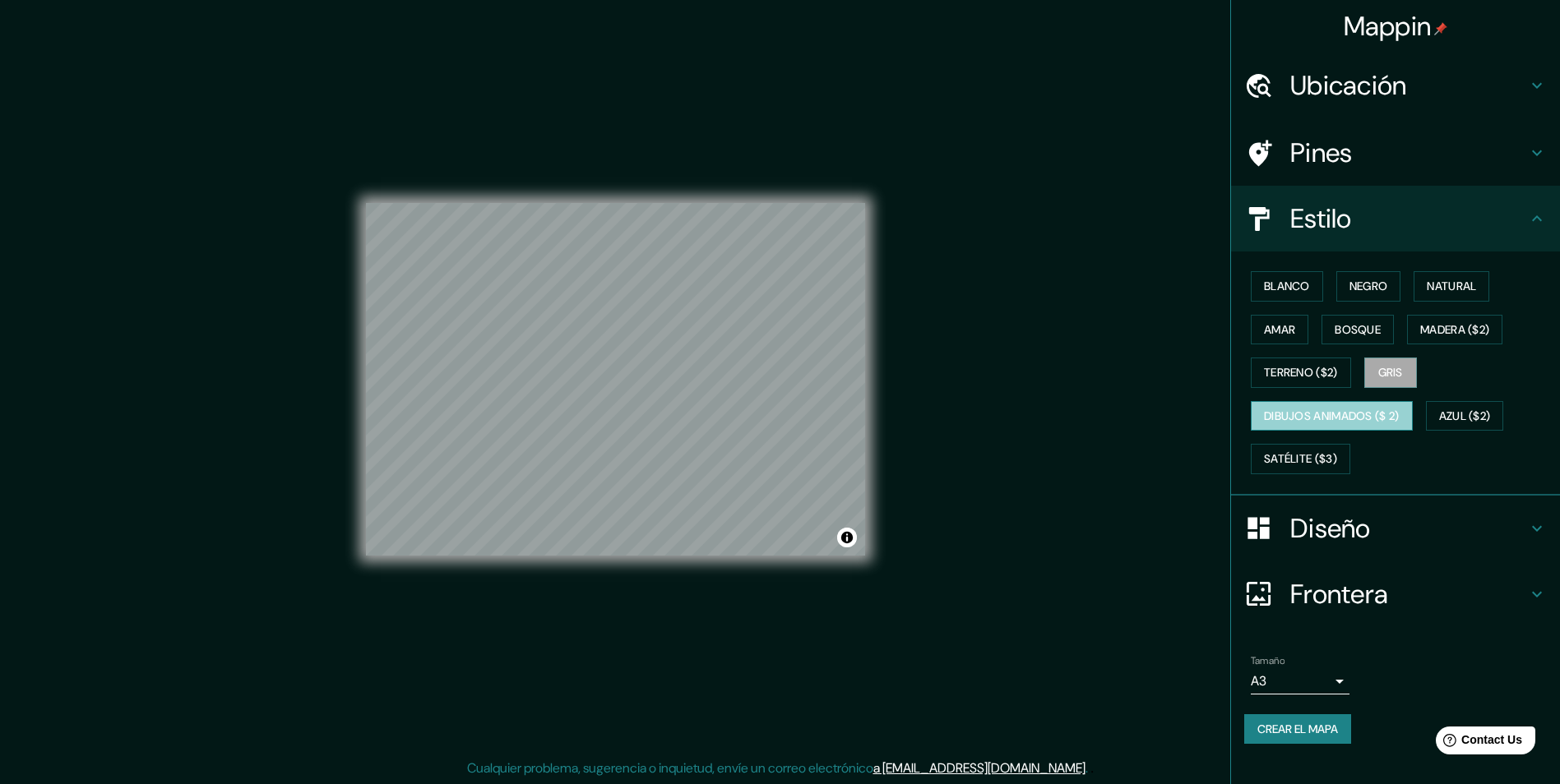
click at [1409, 414] on button "Dibujos animados ($ 2)" at bounding box center [1332, 417] width 162 height 31
click at [1459, 409] on font "Azul ($2)" at bounding box center [1465, 417] width 52 height 20
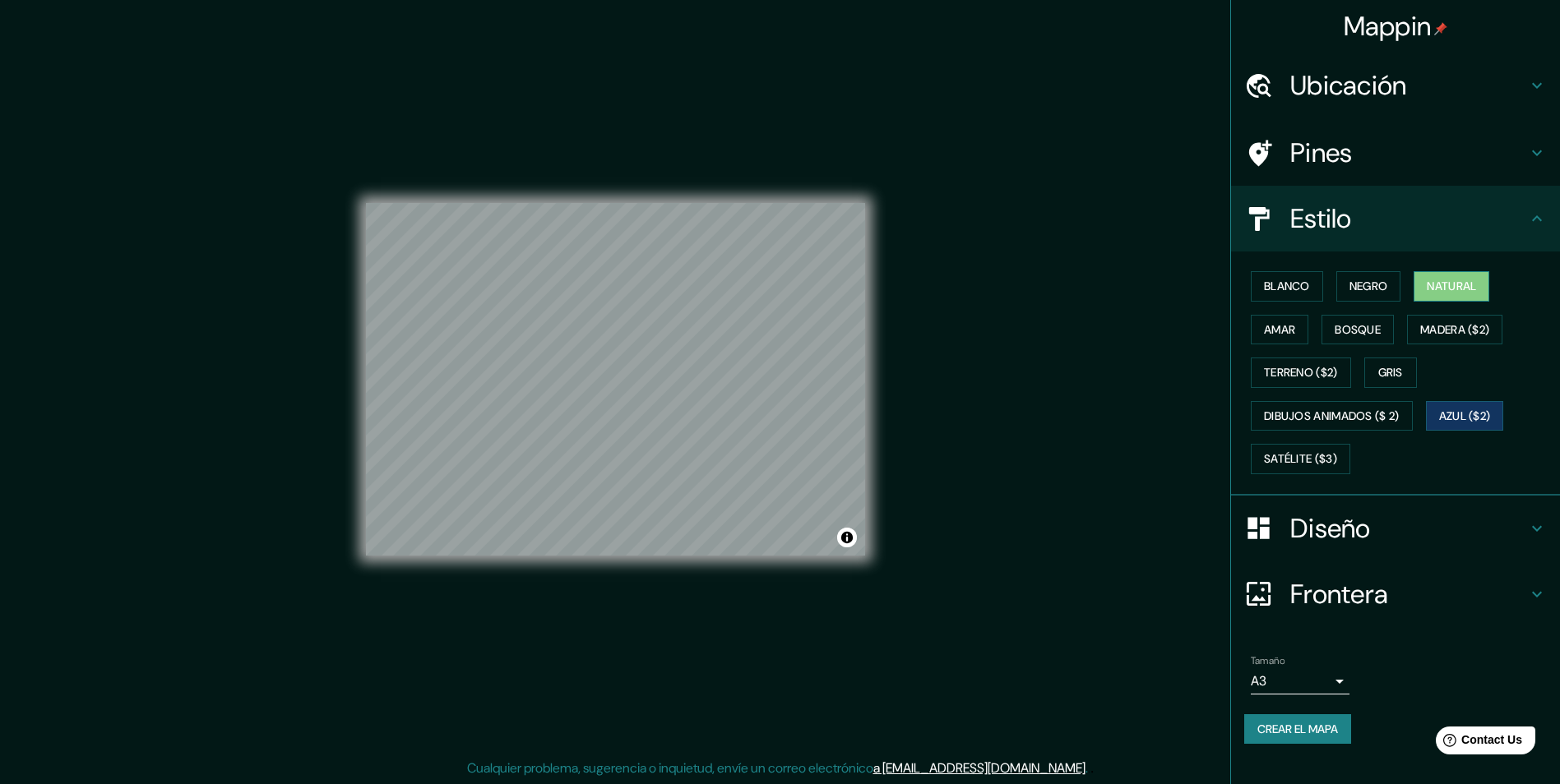
click at [1462, 292] on font "Natural" at bounding box center [1452, 286] width 49 height 20
click at [1374, 295] on font "Negro" at bounding box center [1368, 286] width 38 height 20
click at [1453, 295] on font "Natural" at bounding box center [1452, 286] width 49 height 20
click at [1384, 292] on font "Negro" at bounding box center [1368, 286] width 38 height 20
click at [1425, 291] on button "Natural" at bounding box center [1451, 286] width 76 height 31
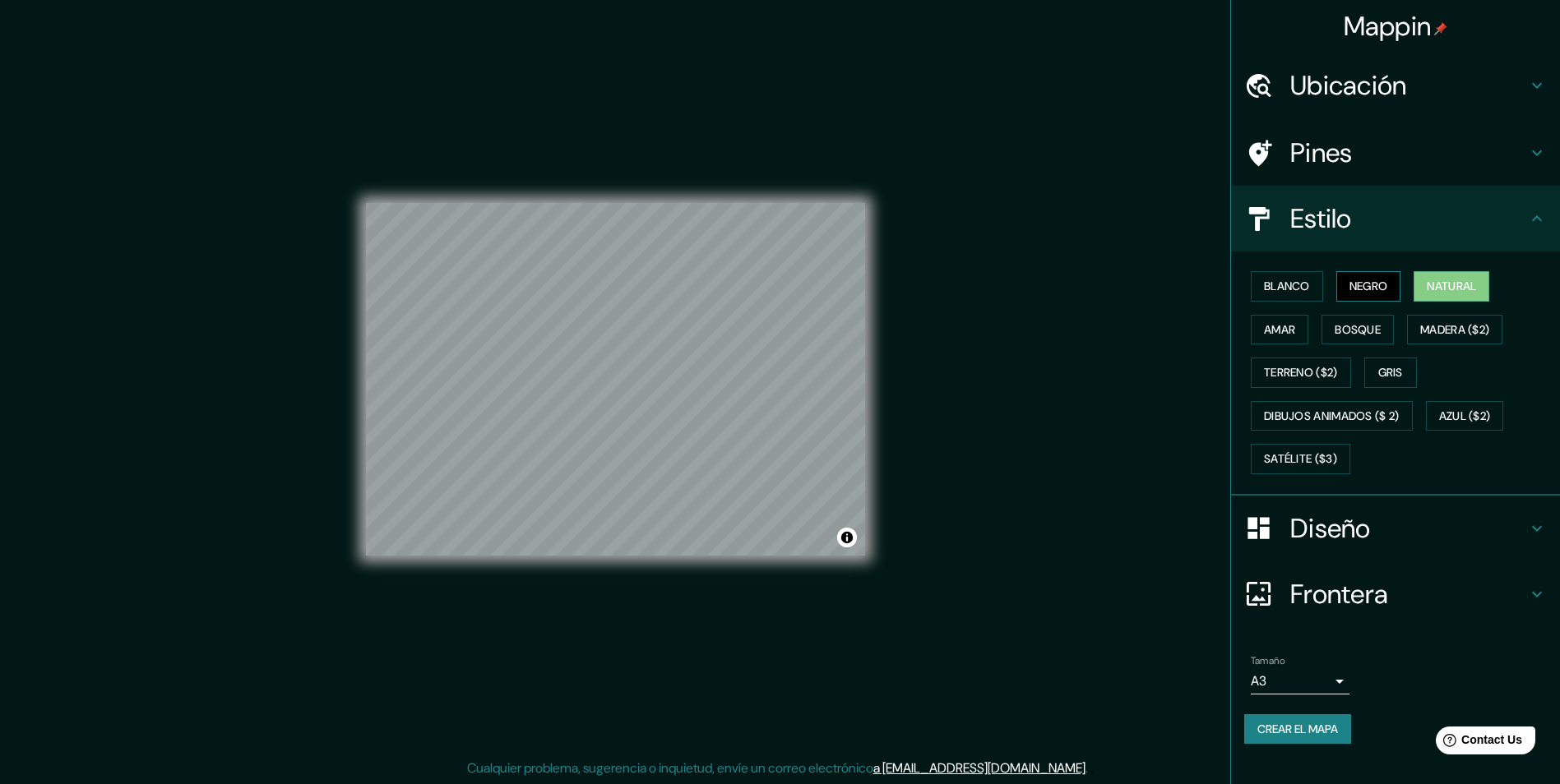
click at [1384, 291] on font "Negro" at bounding box center [1368, 286] width 38 height 20
